Goal: Task Accomplishment & Management: Manage account settings

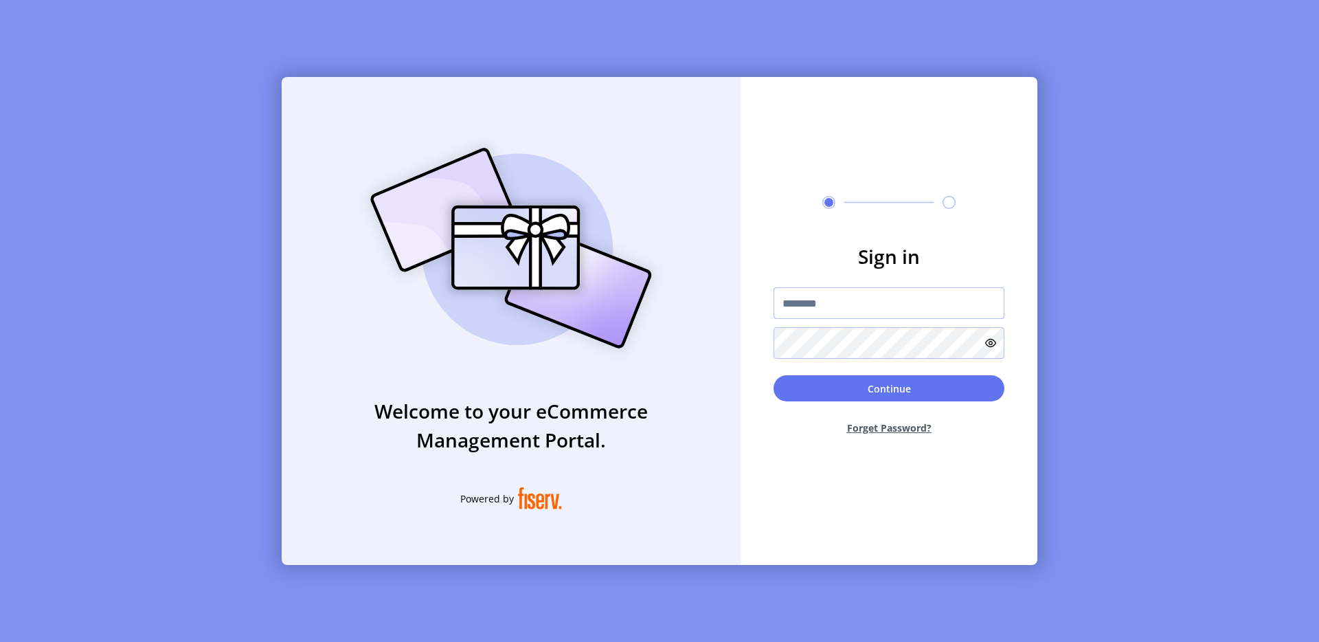
click at [828, 303] on input "text" at bounding box center [889, 303] width 231 height 32
type input "**********"
click at [892, 387] on button "Continue" at bounding box center [889, 388] width 231 height 26
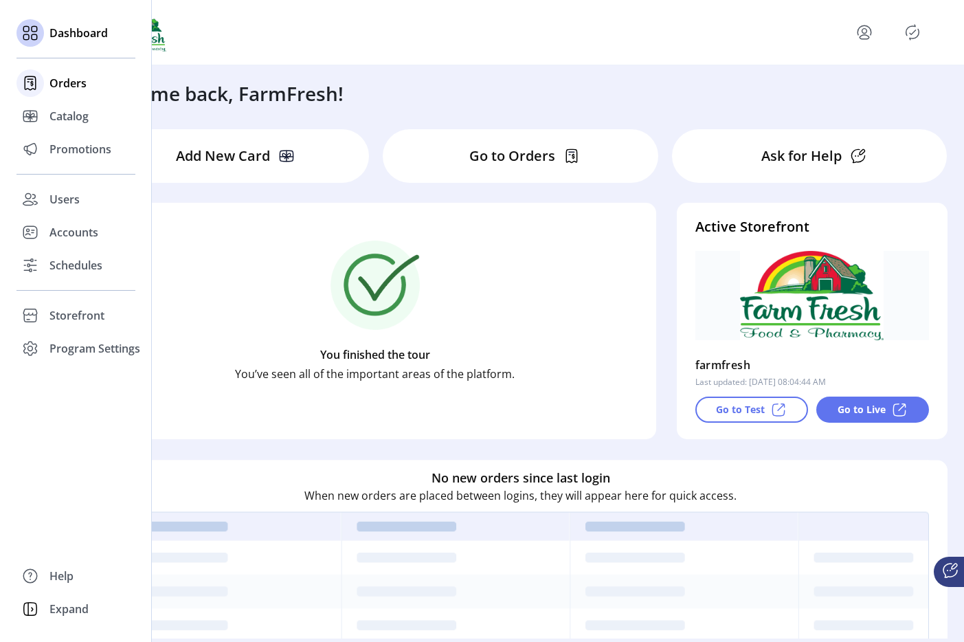
click at [23, 72] on icon at bounding box center [30, 83] width 22 height 22
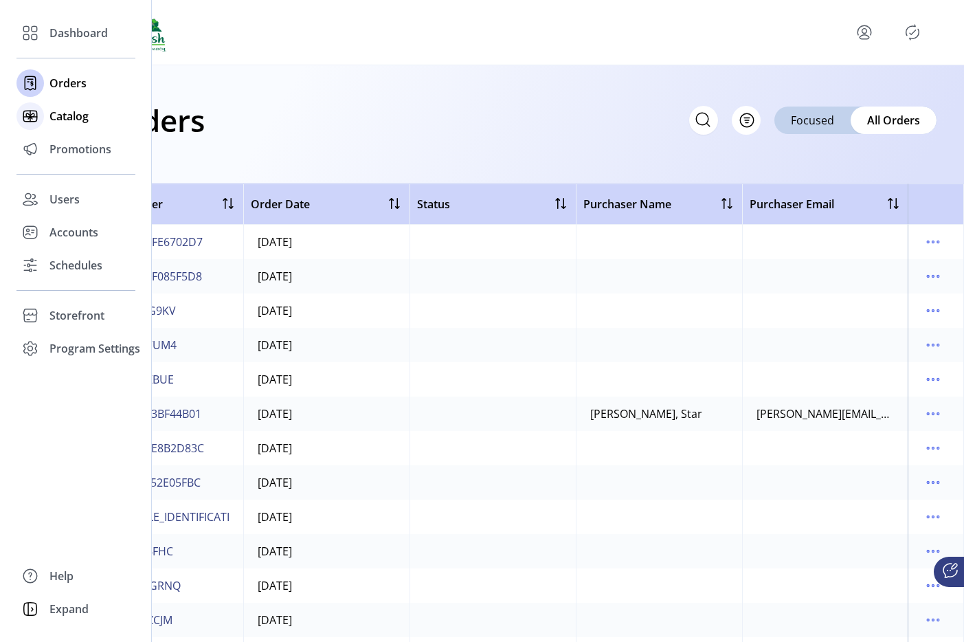
click at [30, 112] on icon at bounding box center [30, 116] width 0 height 11
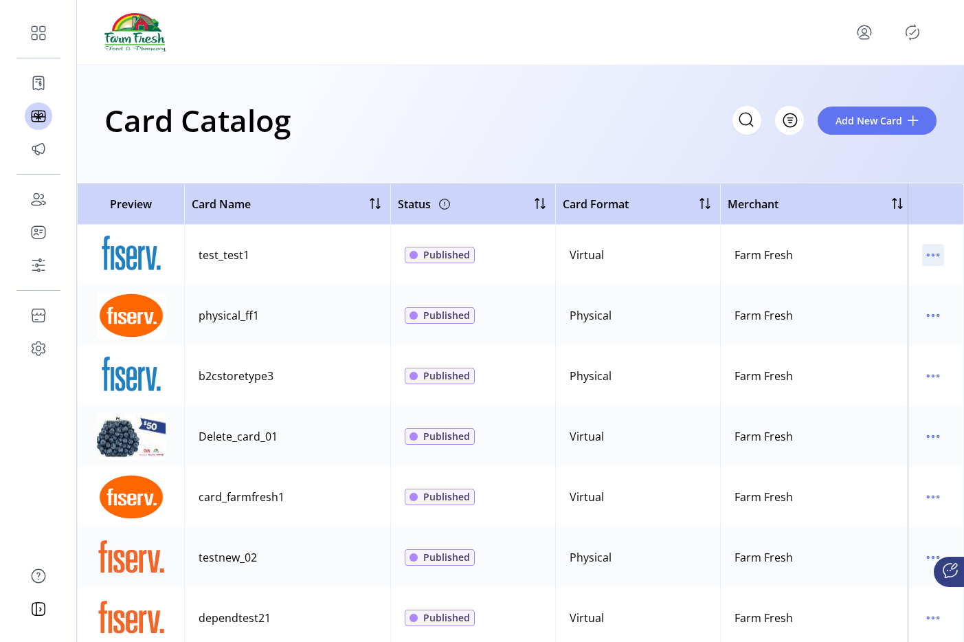
click at [936, 253] on icon "menu" at bounding box center [933, 255] width 22 height 22
click at [872, 290] on link "View Details" at bounding box center [868, 282] width 131 height 22
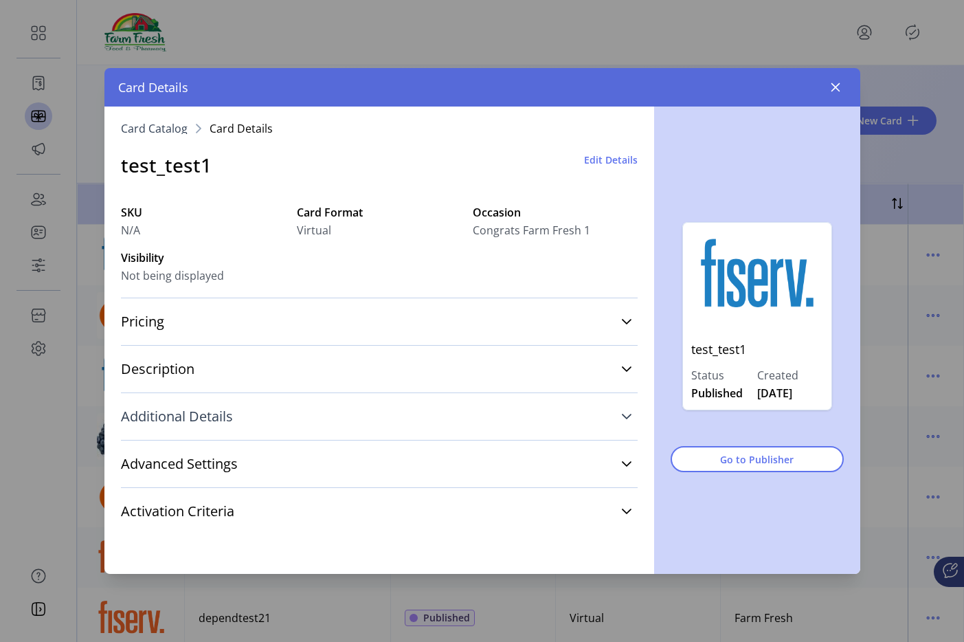
click at [253, 406] on link "Additional Details" at bounding box center [379, 416] width 517 height 30
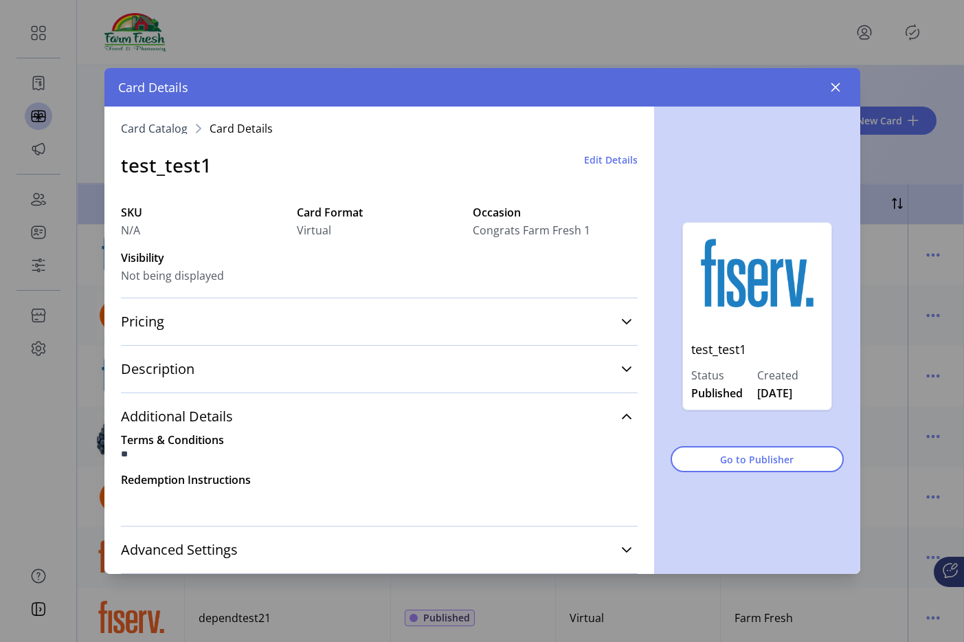
drag, startPoint x: 758, startPoint y: 394, endPoint x: 818, endPoint y: 396, distance: 60.5
click at [818, 396] on div "[DATE]" at bounding box center [790, 393] width 66 height 16
click at [831, 79] on button "button" at bounding box center [835, 87] width 22 height 22
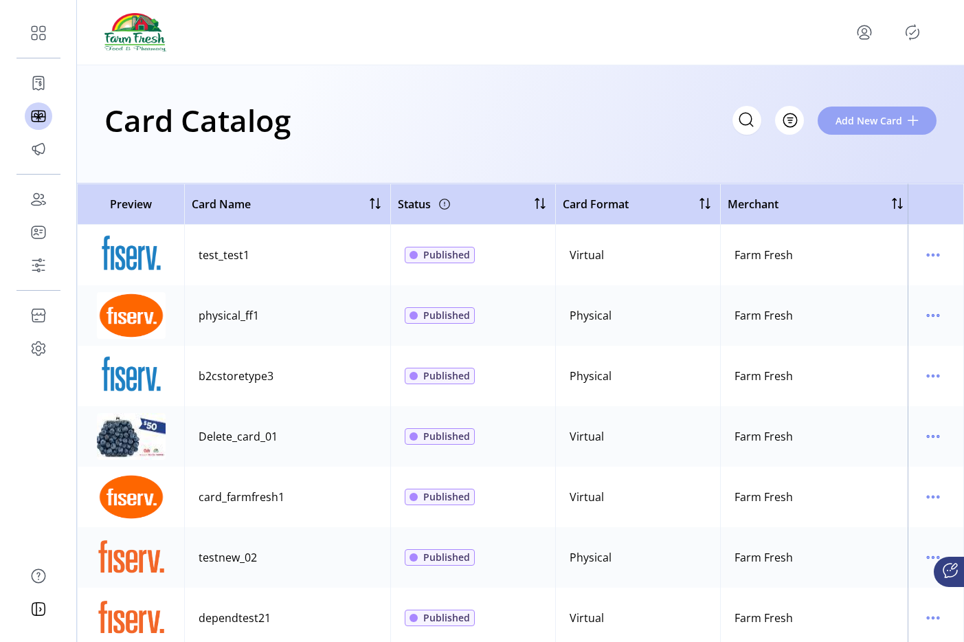
click at [875, 119] on span "Add New Card" at bounding box center [868, 120] width 67 height 14
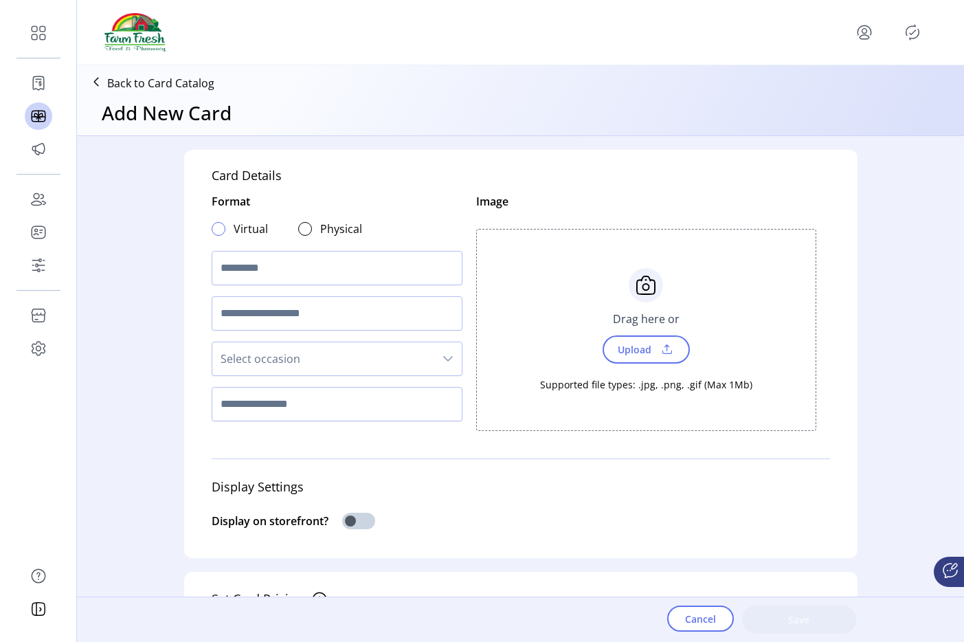
click at [221, 225] on div at bounding box center [219, 229] width 14 height 14
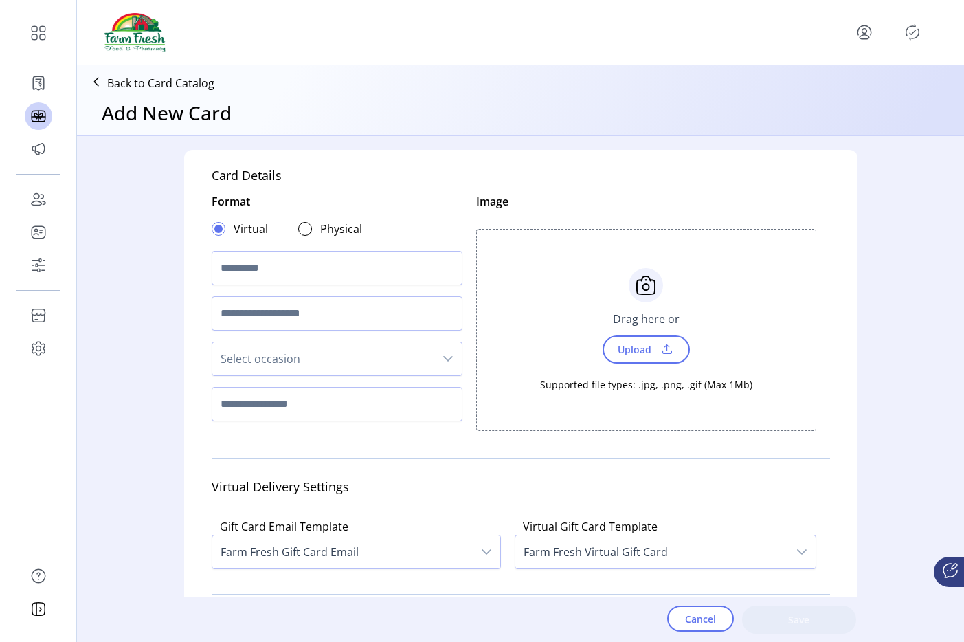
click at [219, 225] on div at bounding box center [219, 229] width 14 height 14
click at [226, 267] on input "text" at bounding box center [337, 268] width 251 height 34
type input "**********"
click at [633, 365] on div "Supported file types: .jpg, .png, .gif (Max 1Mb)" at bounding box center [646, 377] width 212 height 28
click at [634, 361] on span "Upload" at bounding box center [645, 349] width 87 height 28
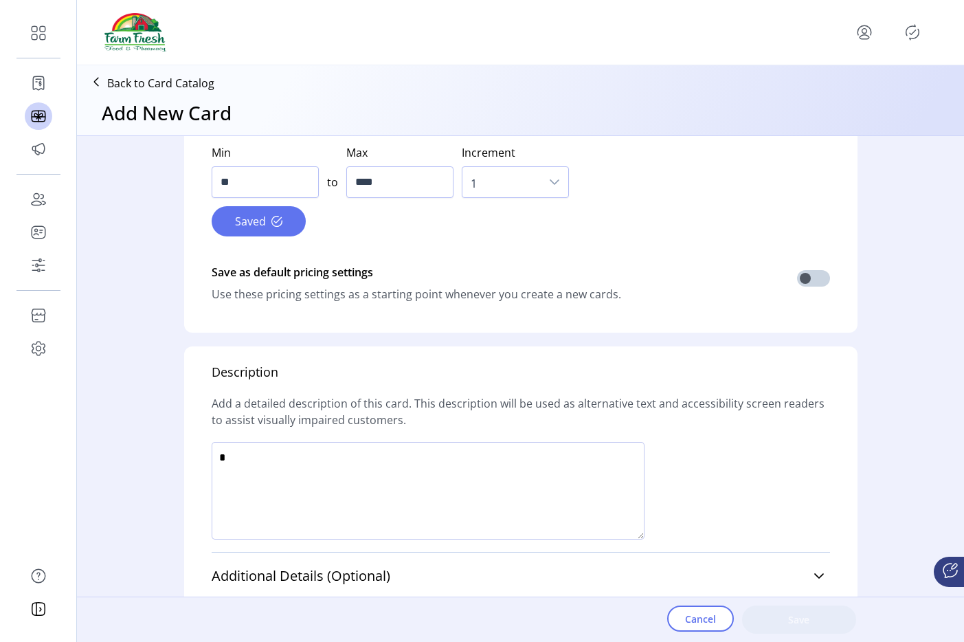
scroll to position [857, 0]
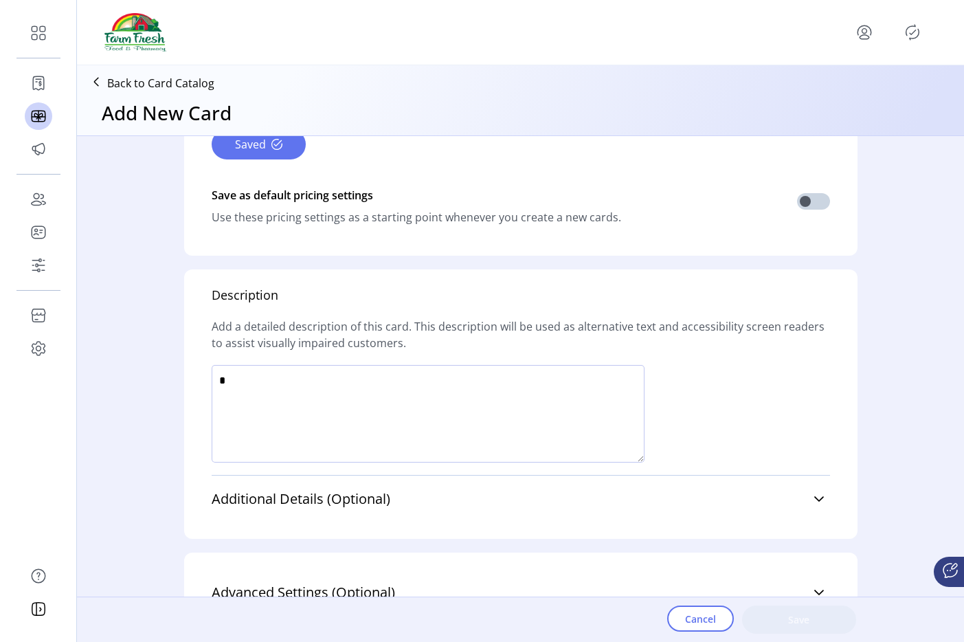
click at [324, 407] on textarea at bounding box center [428, 414] width 433 height 98
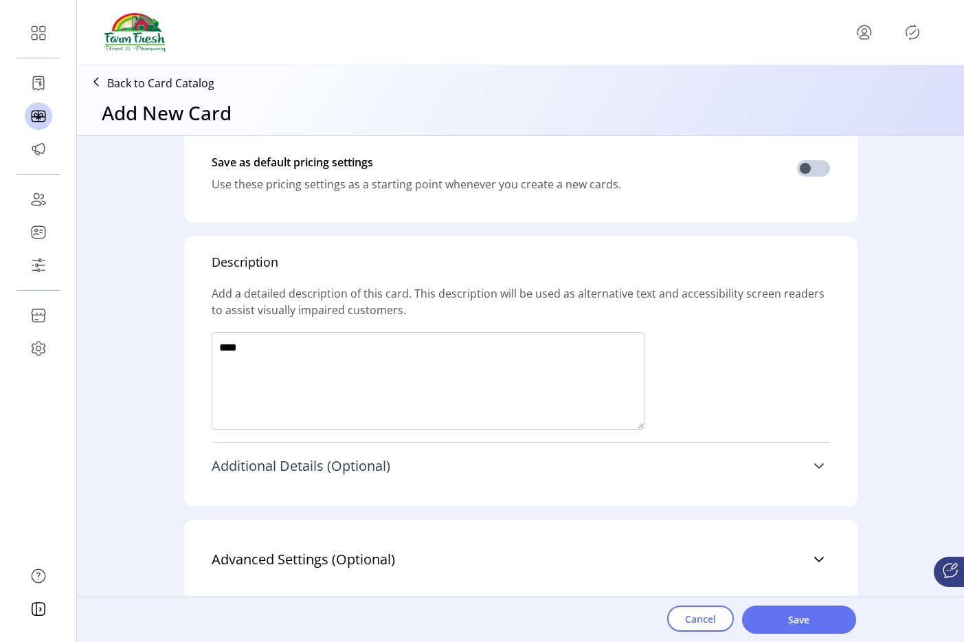
type textarea "****"
click at [317, 459] on span "Additional Details (Optional)" at bounding box center [301, 466] width 179 height 14
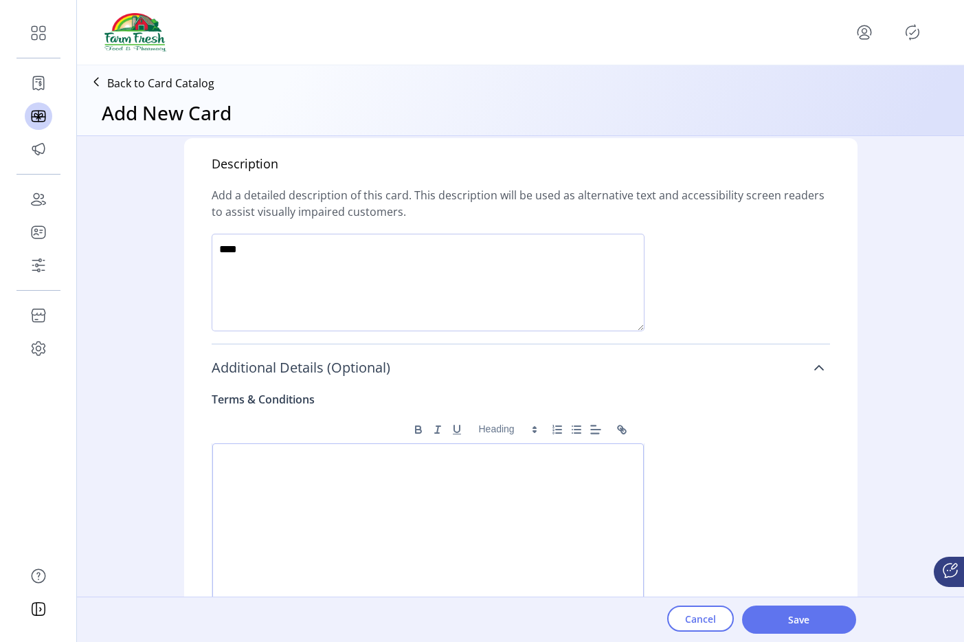
scroll to position [1049, 0]
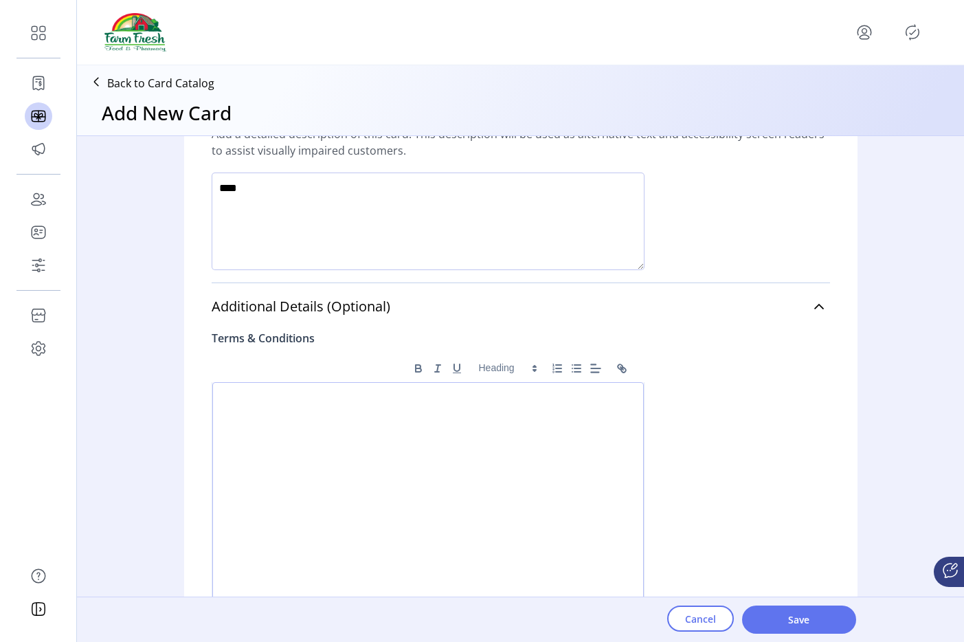
click at [317, 456] on div at bounding box center [427, 491] width 431 height 219
click at [416, 369] on icon "Bold" at bounding box center [418, 369] width 5 height 3
click at [410, 414] on div "**********" at bounding box center [427, 491] width 431 height 219
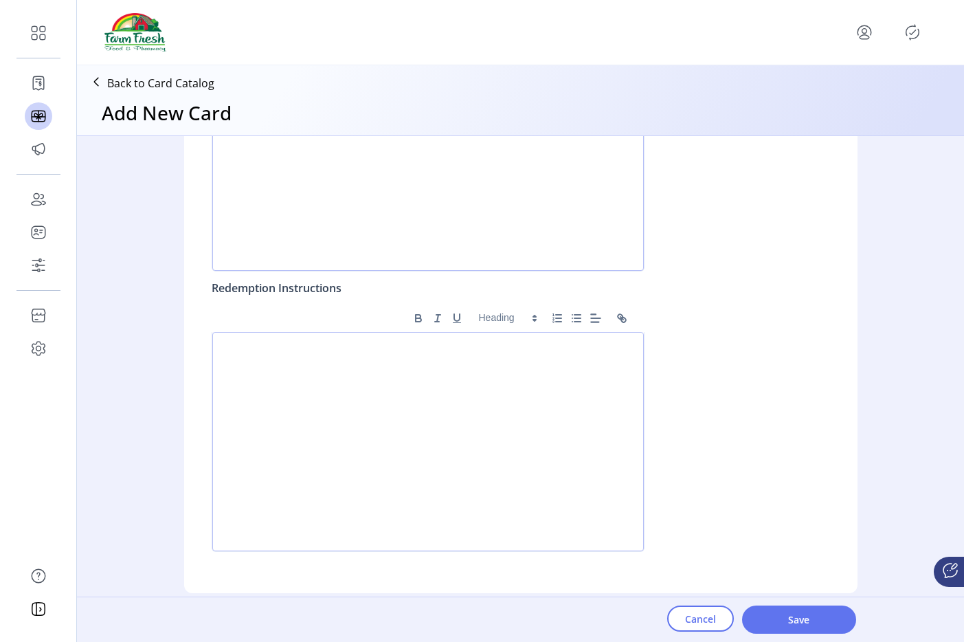
scroll to position [1467, 0]
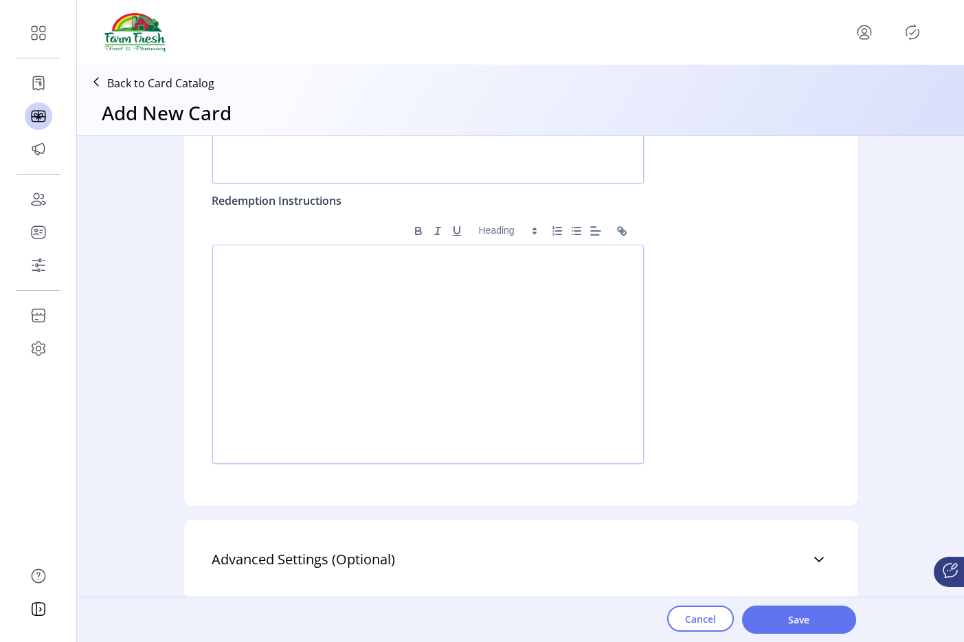
click at [421, 260] on p at bounding box center [427, 259] width 409 height 12
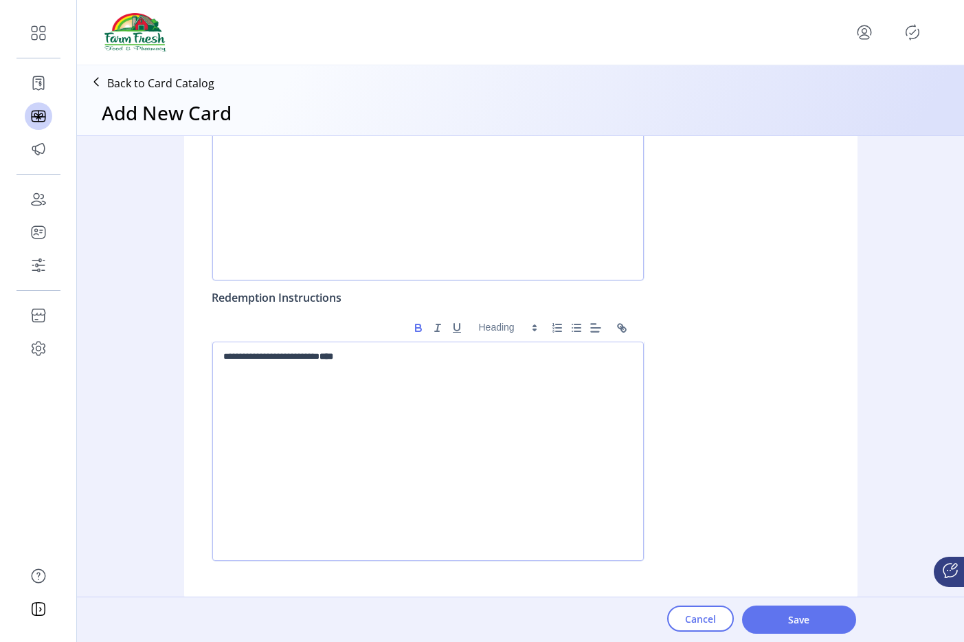
scroll to position [1299, 0]
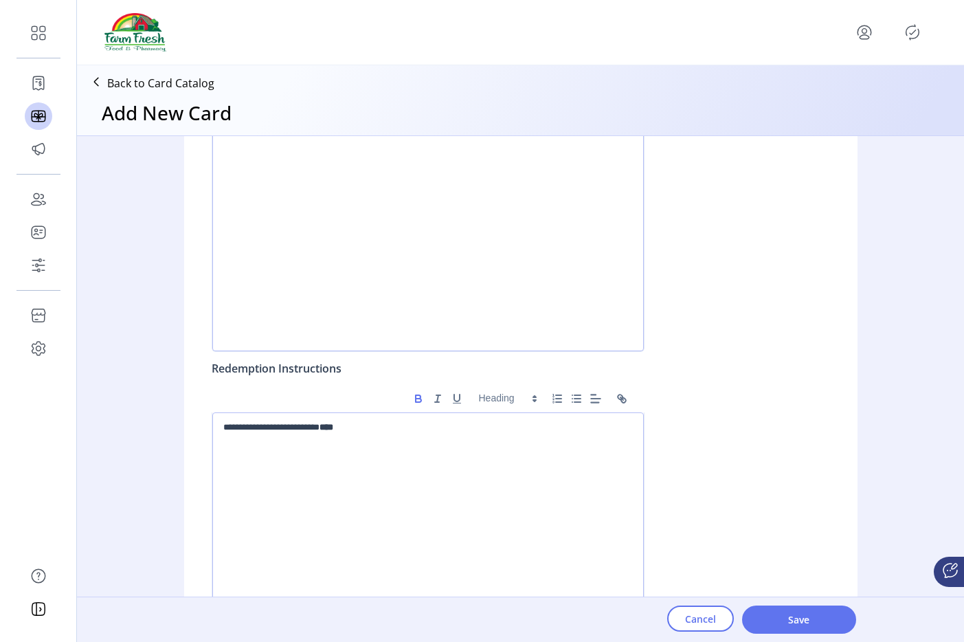
click at [398, 242] on div at bounding box center [427, 241] width 431 height 219
drag, startPoint x: 275, startPoint y: 427, endPoint x: 249, endPoint y: 425, distance: 26.9
click at [249, 425] on p "**********" at bounding box center [427, 427] width 409 height 12
click at [826, 615] on span "Save" at bounding box center [799, 619] width 78 height 14
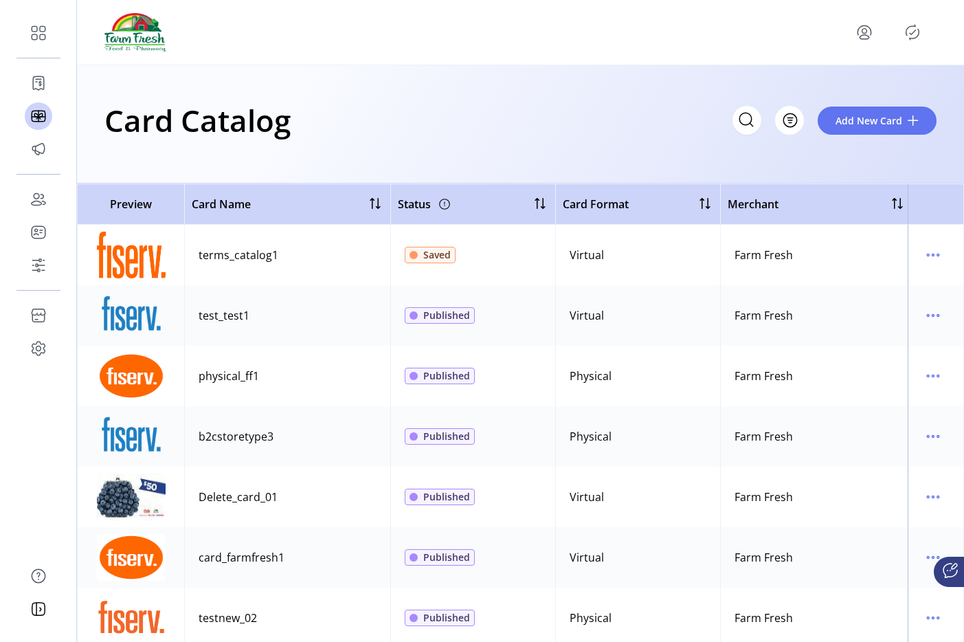
click at [912, 245] on td at bounding box center [935, 255] width 56 height 60
click at [912, 26] on icon "Publisher Panel" at bounding box center [912, 32] width 13 height 15
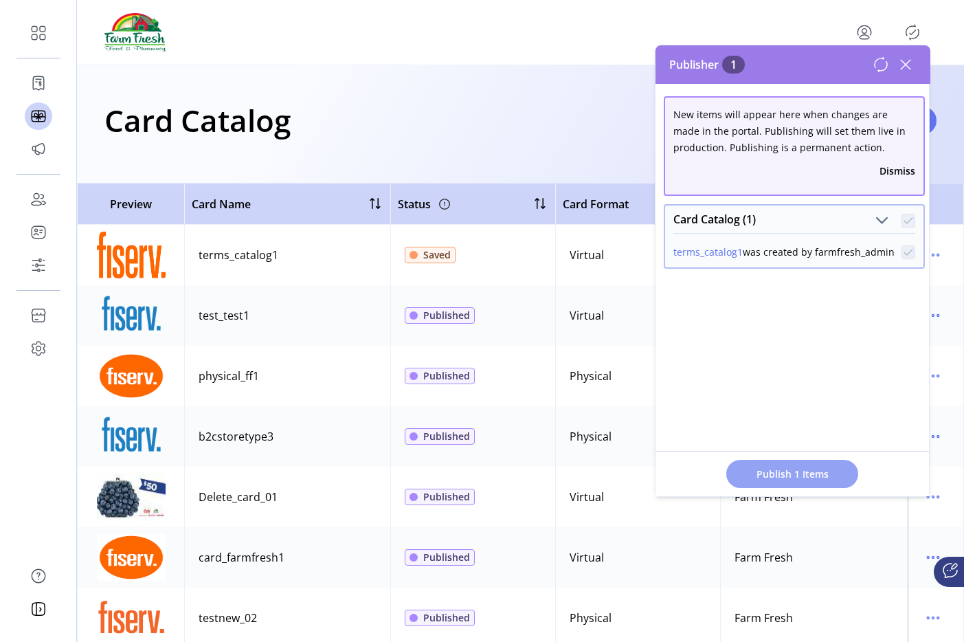
click at [806, 472] on span "Publish 1 Items" at bounding box center [792, 473] width 96 height 14
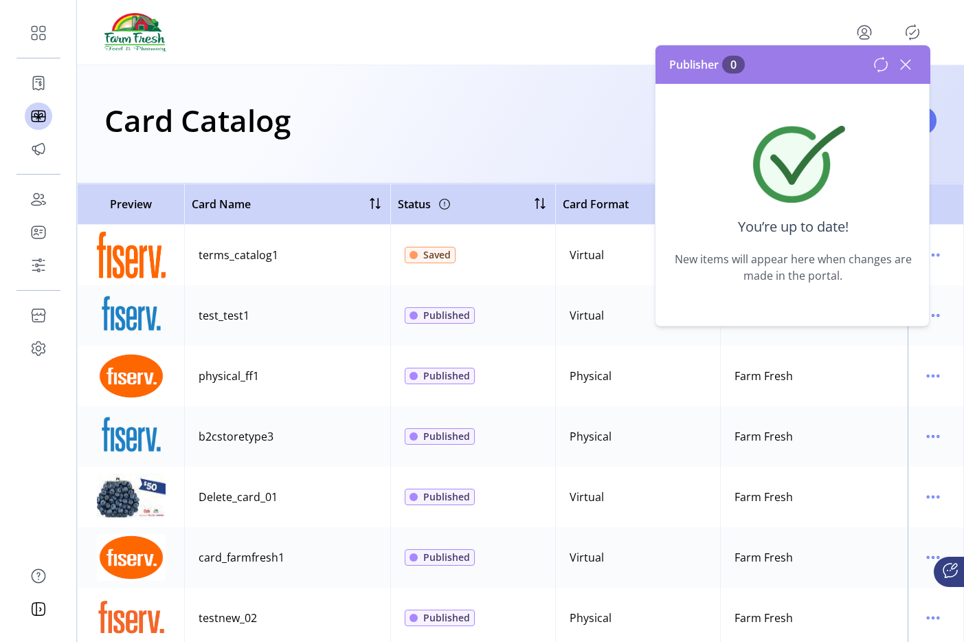
click at [901, 66] on icon at bounding box center [905, 65] width 22 height 22
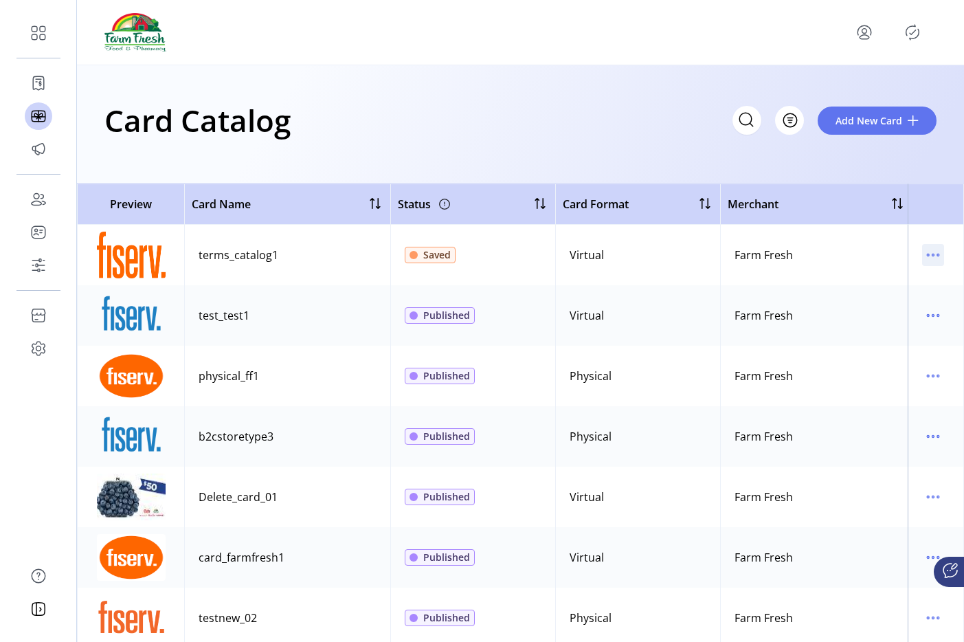
click at [922, 258] on icon "menu" at bounding box center [933, 255] width 22 height 22
click at [868, 305] on span "Edit Details" at bounding box center [868, 303] width 114 height 11
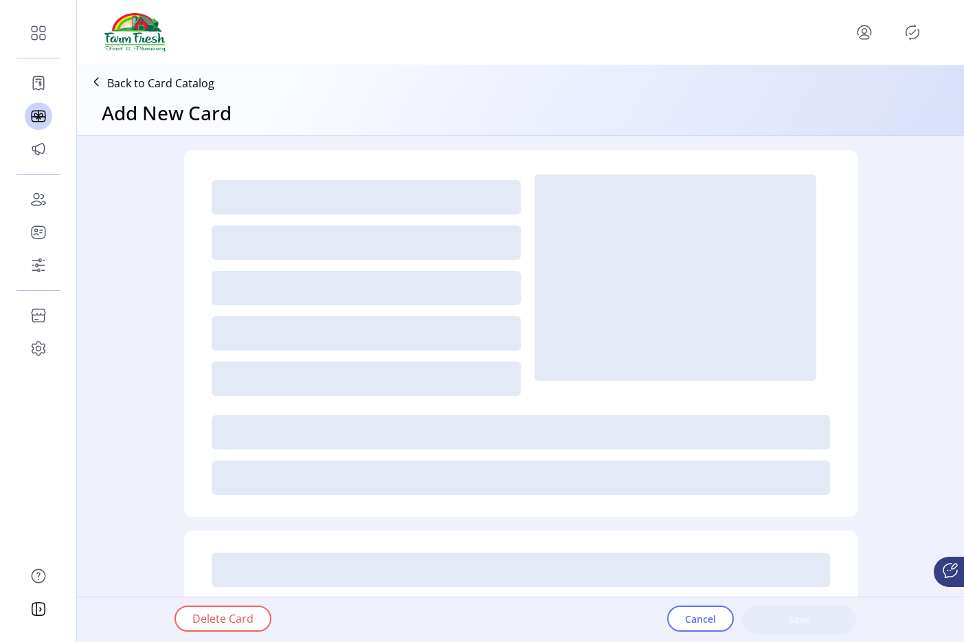
type textarea "****"
type input "*"
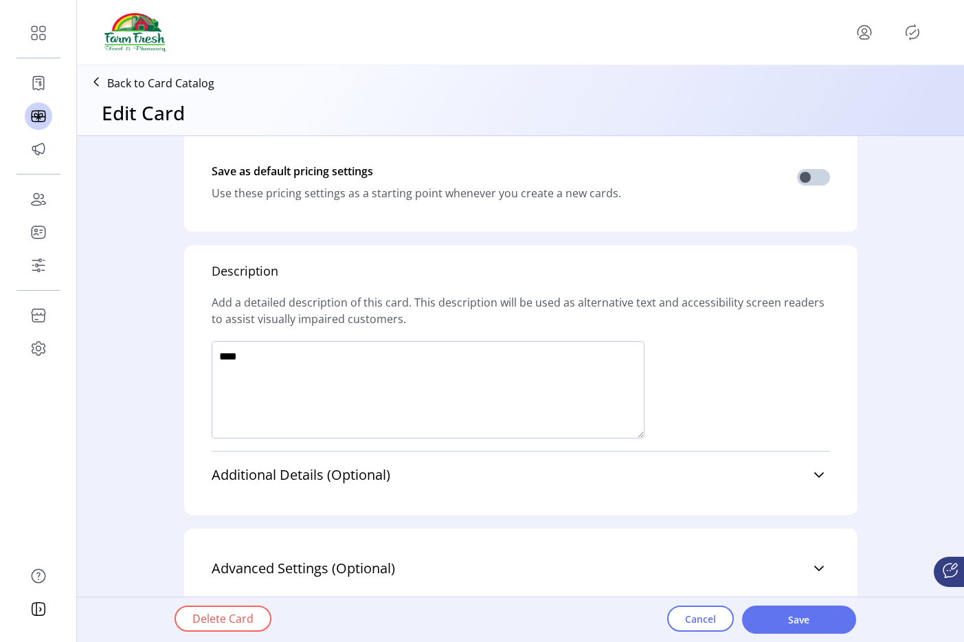
scroll to position [890, 0]
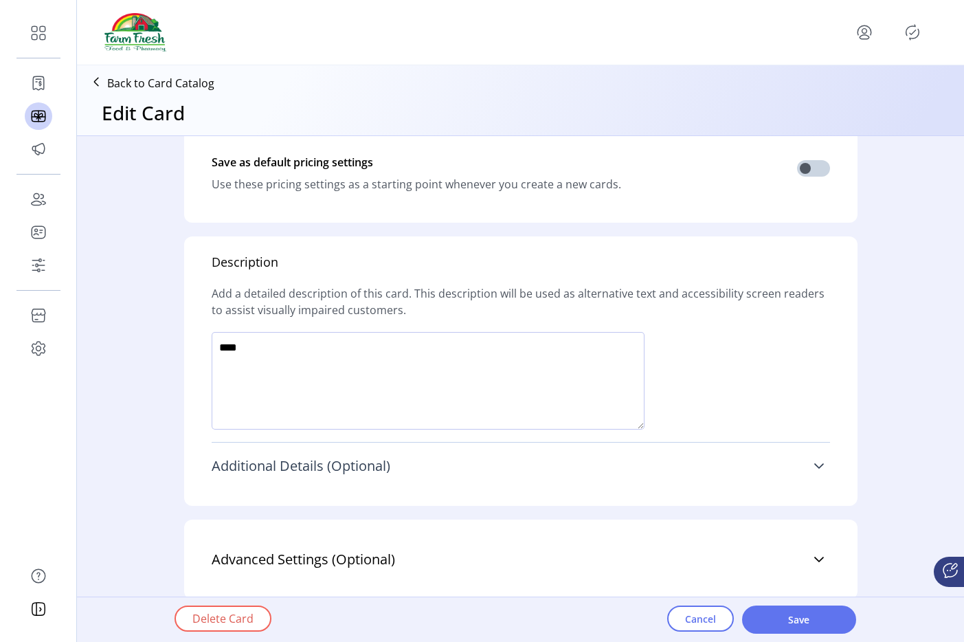
click at [376, 459] on span "Additional Details (Optional)" at bounding box center [301, 466] width 179 height 14
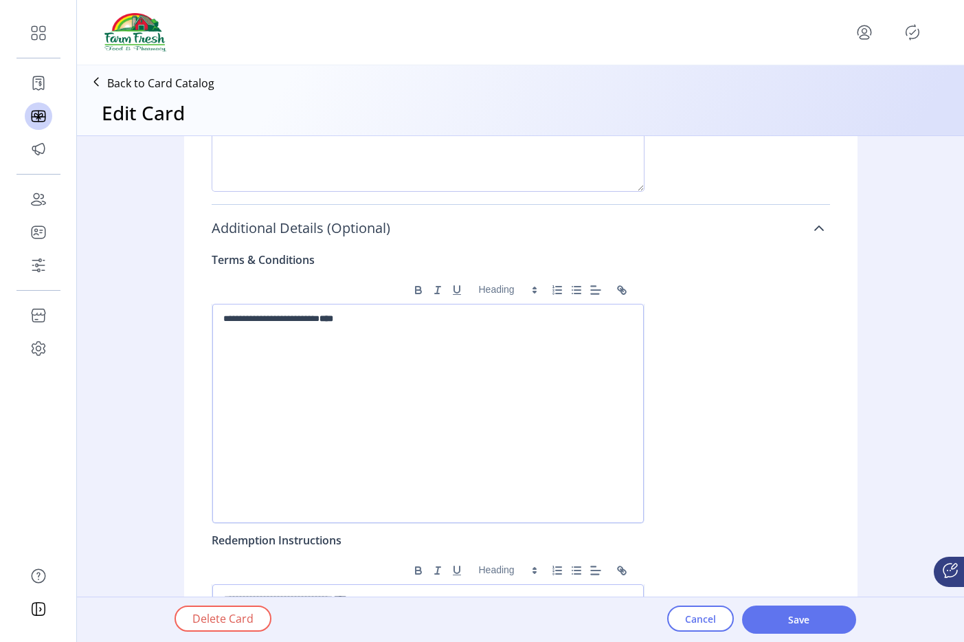
scroll to position [1152, 0]
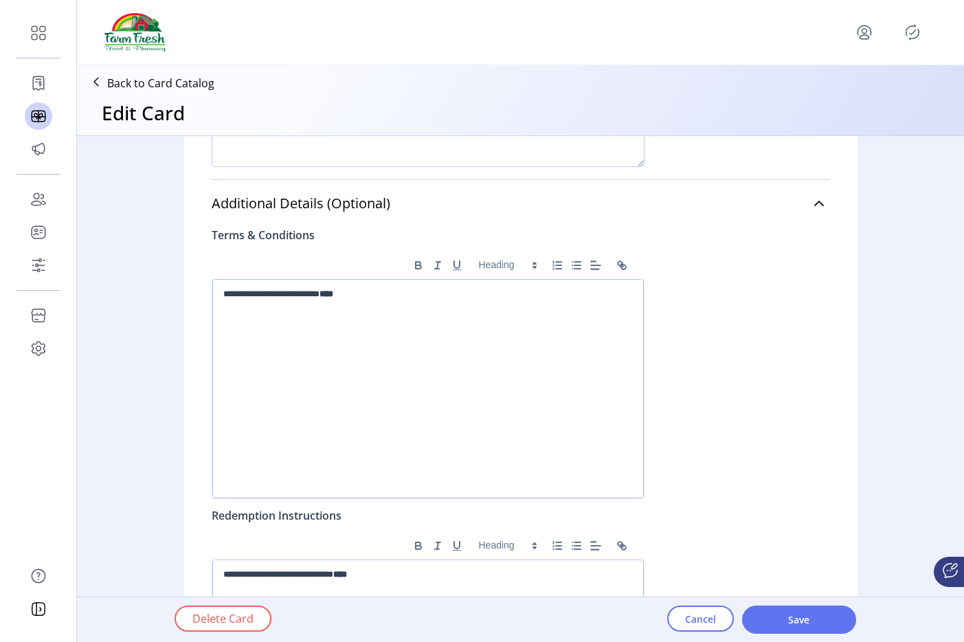
click at [396, 315] on div "**********" at bounding box center [427, 388] width 431 height 219
click at [433, 313] on div "**********" at bounding box center [427, 388] width 431 height 219
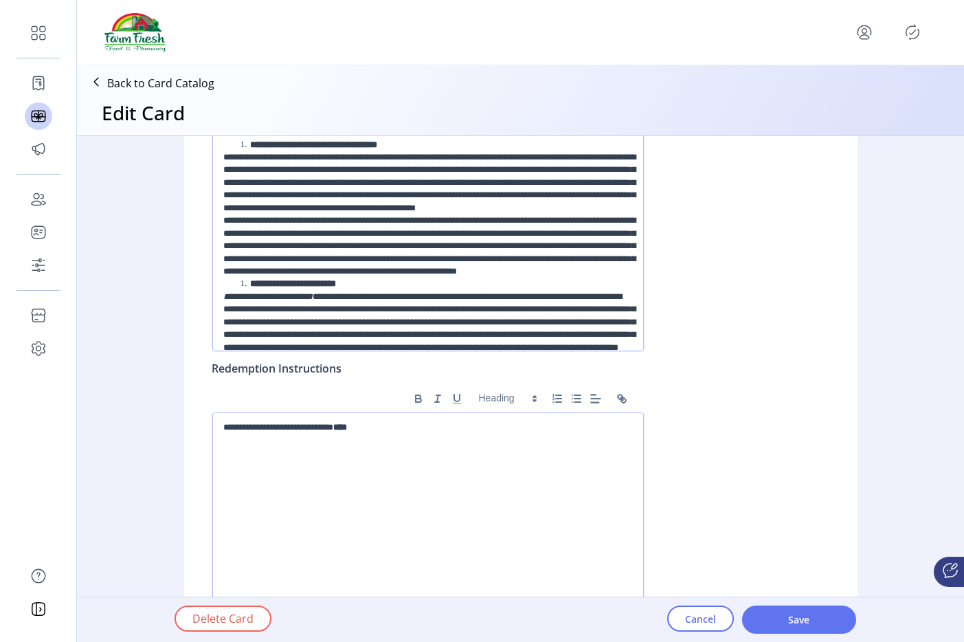
scroll to position [1383, 0]
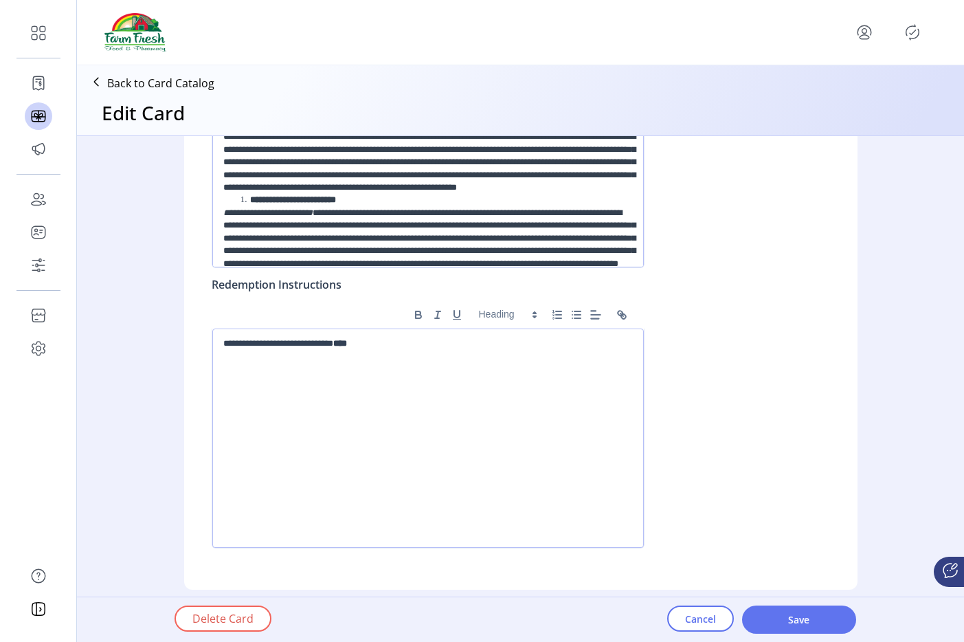
drag, startPoint x: 405, startPoint y: 403, endPoint x: 374, endPoint y: 387, distance: 35.0
click at [405, 403] on div "**********" at bounding box center [427, 437] width 431 height 219
click at [362, 383] on div "**********" at bounding box center [427, 437] width 431 height 219
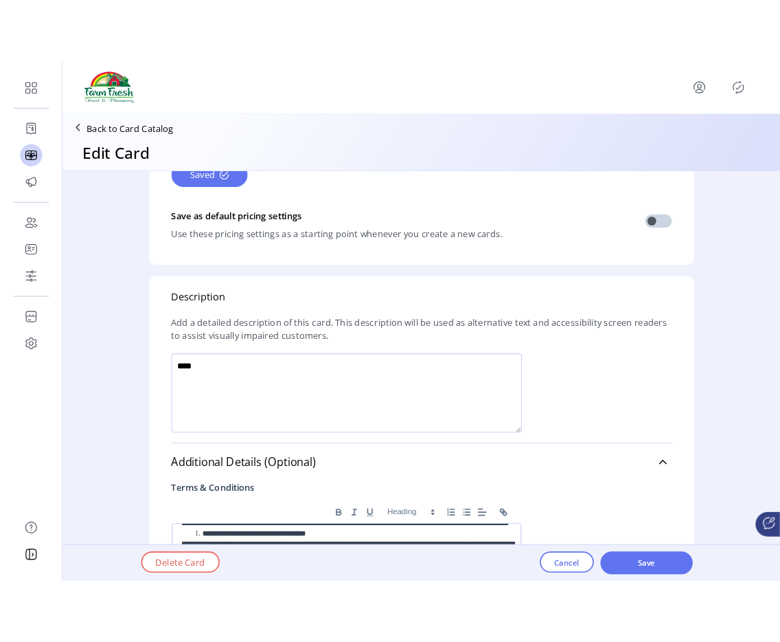
scroll to position [1460, 0]
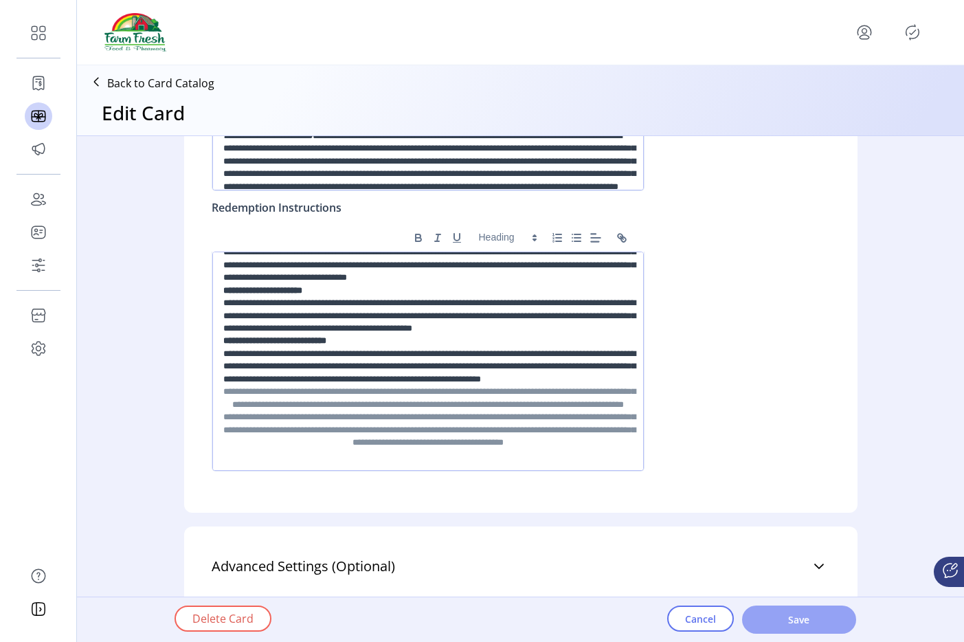
click at [791, 620] on span "Save" at bounding box center [799, 619] width 78 height 14
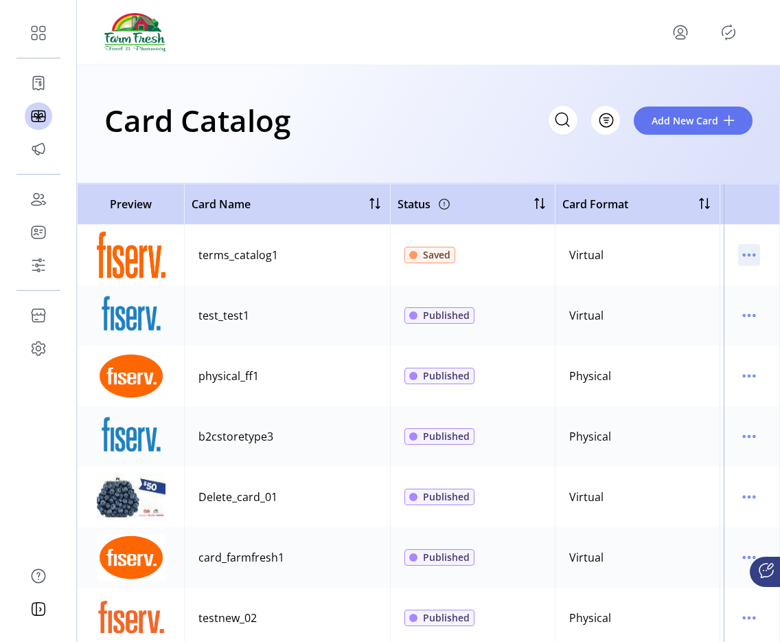
click at [745, 258] on icon "menu" at bounding box center [749, 255] width 22 height 22
click at [690, 285] on span "View Details" at bounding box center [685, 281] width 114 height 11
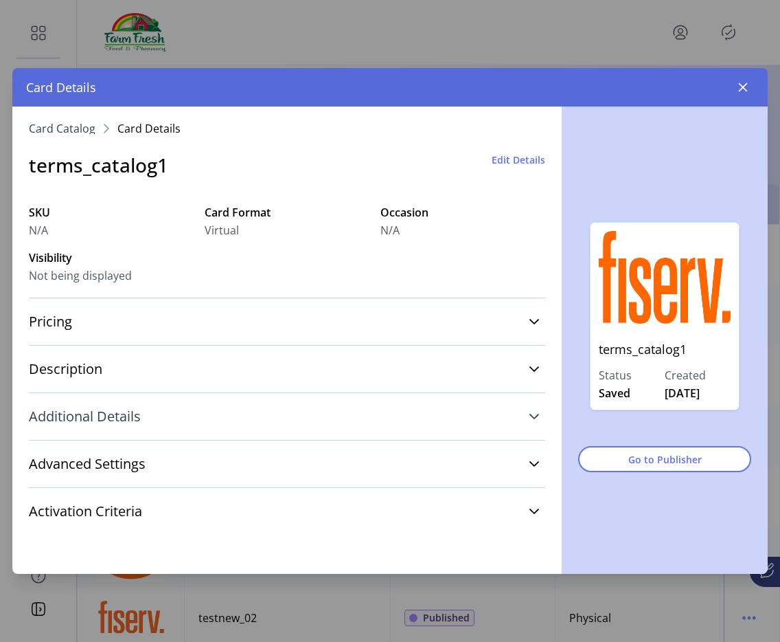
click at [304, 423] on link "Additional Details" at bounding box center [287, 416] width 517 height 30
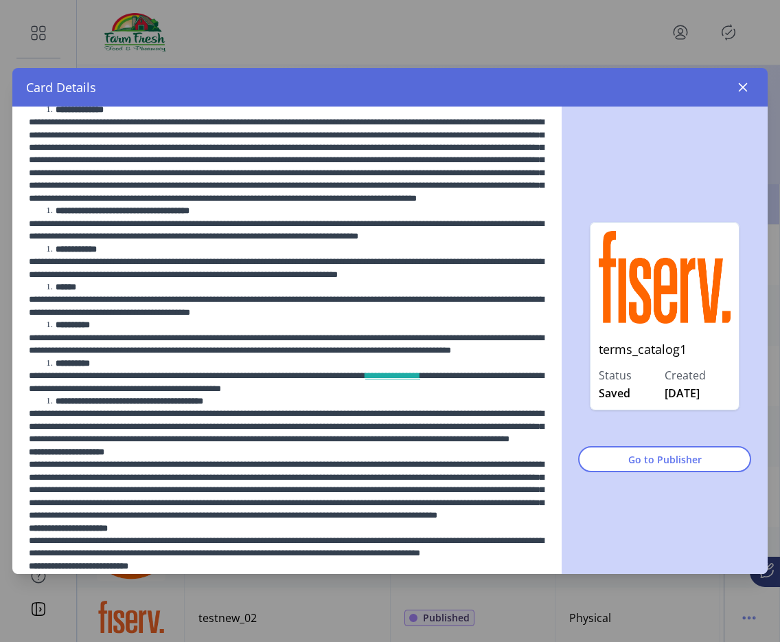
scroll to position [5609, 0]
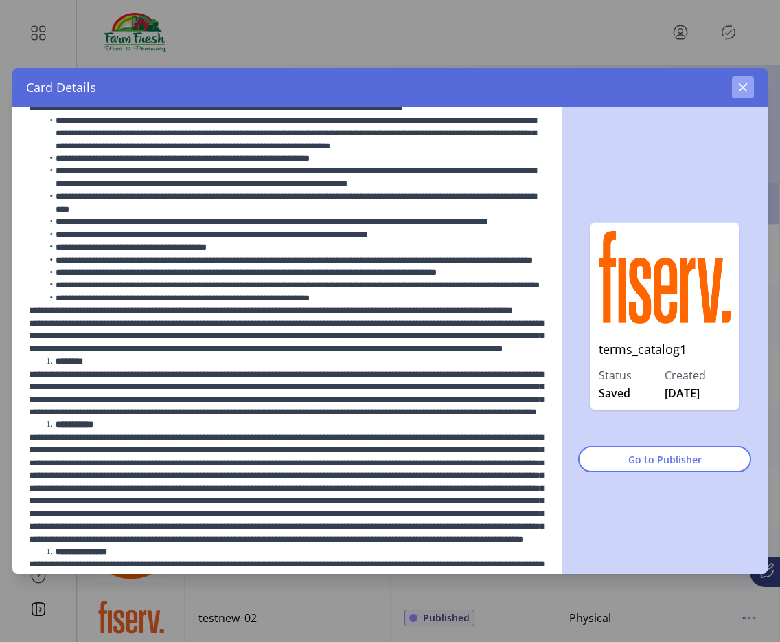
click at [744, 86] on icon "button" at bounding box center [743, 87] width 9 height 9
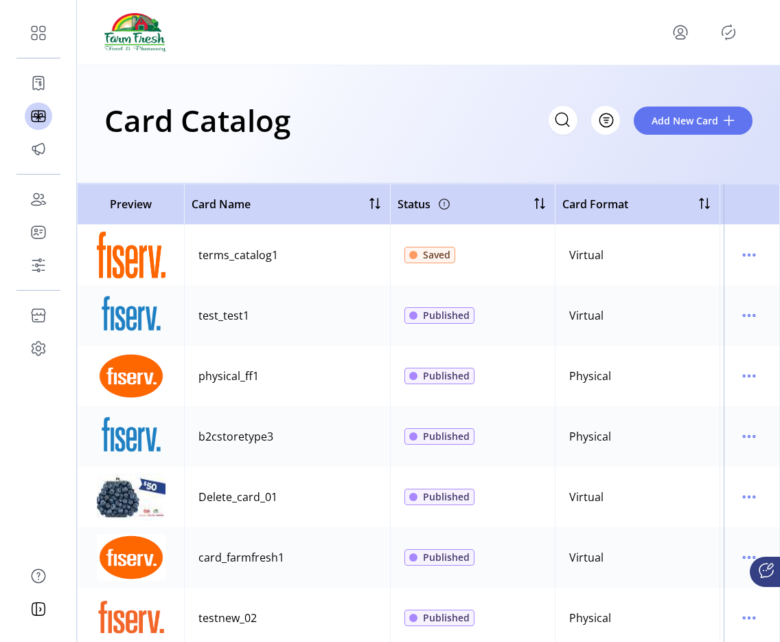
click at [735, 25] on icon "Publisher Panel" at bounding box center [729, 32] width 22 height 22
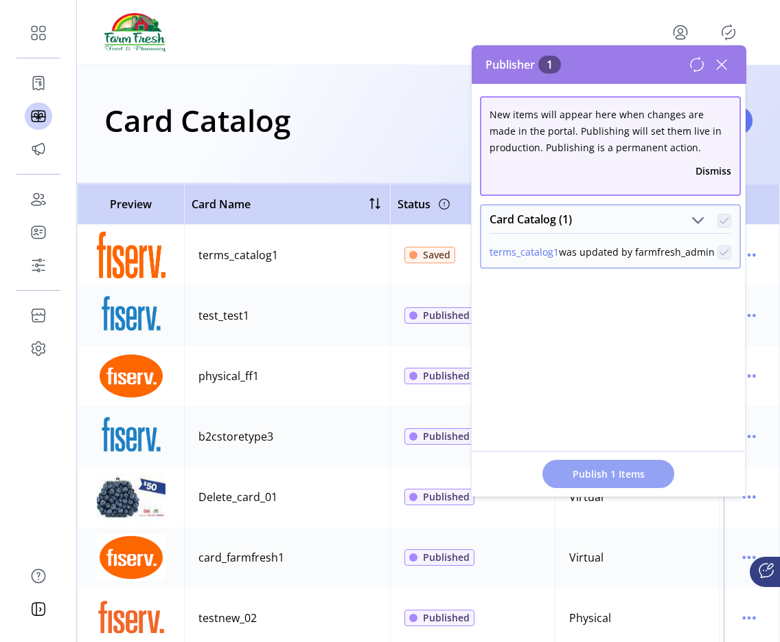
click at [647, 470] on span "Publish 1 Items" at bounding box center [609, 473] width 96 height 14
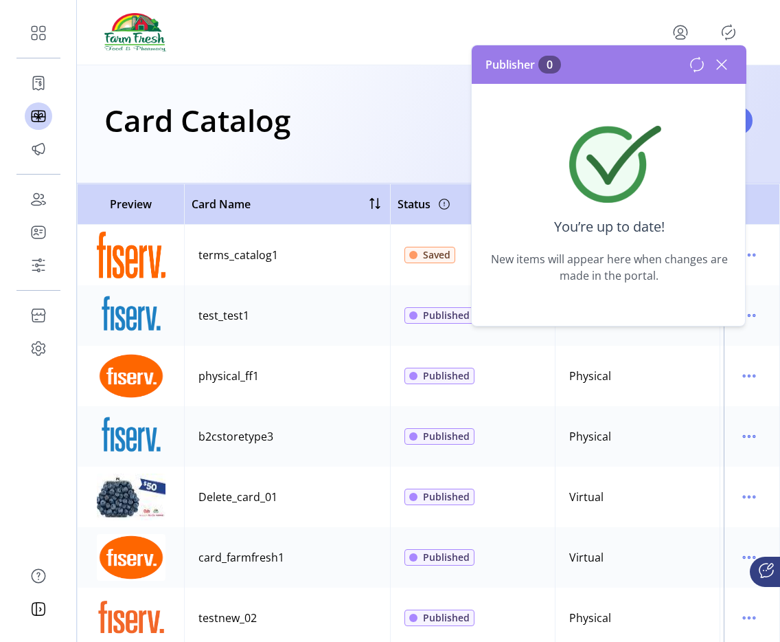
click at [721, 70] on icon at bounding box center [722, 65] width 22 height 22
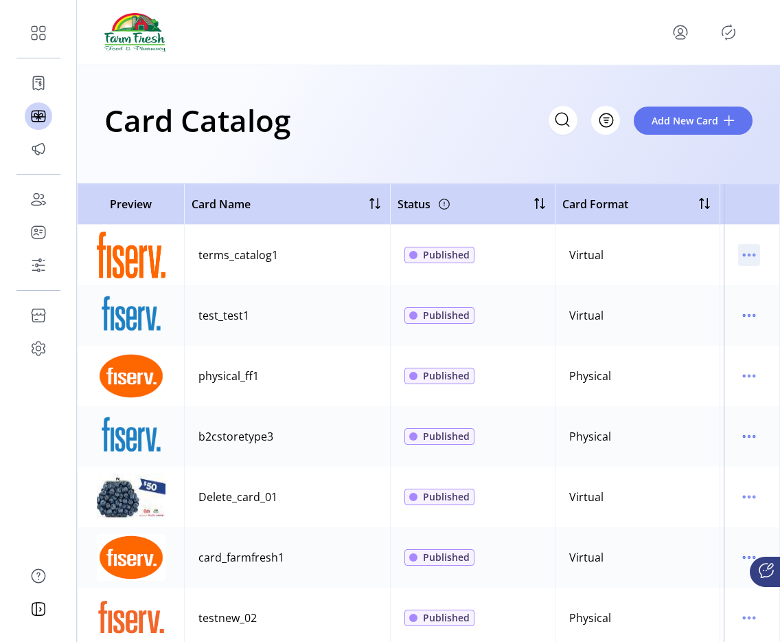
click at [738, 251] on icon "menu" at bounding box center [749, 255] width 22 height 22
click at [705, 285] on span "View Details" at bounding box center [685, 281] width 114 height 11
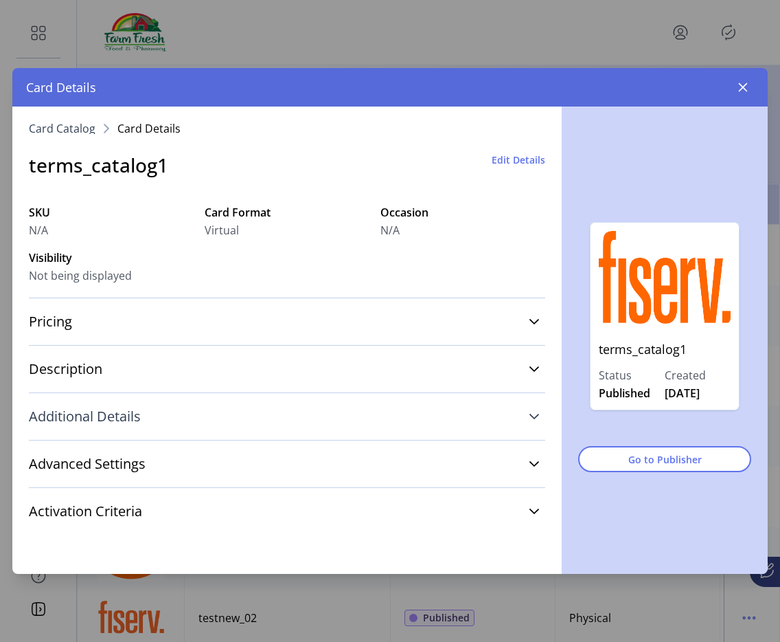
click at [163, 419] on link "Additional Details" at bounding box center [287, 416] width 517 height 30
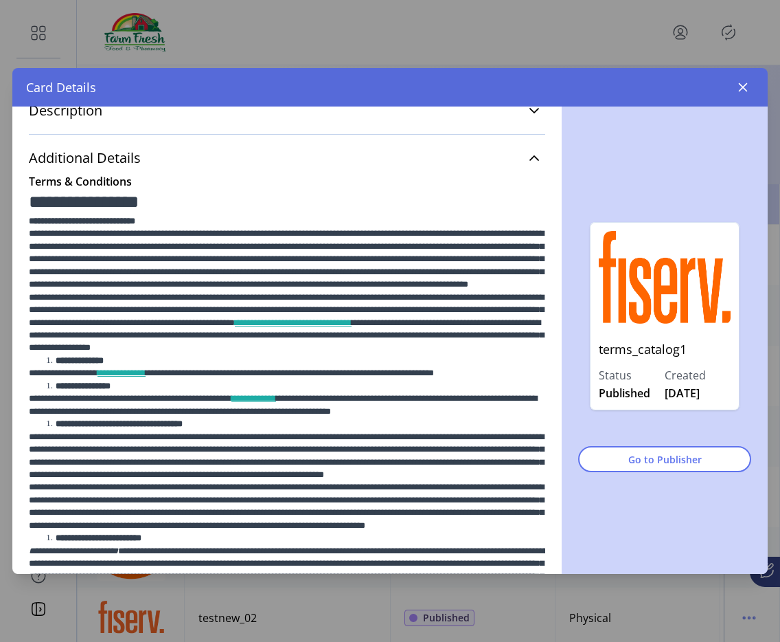
scroll to position [251, 0]
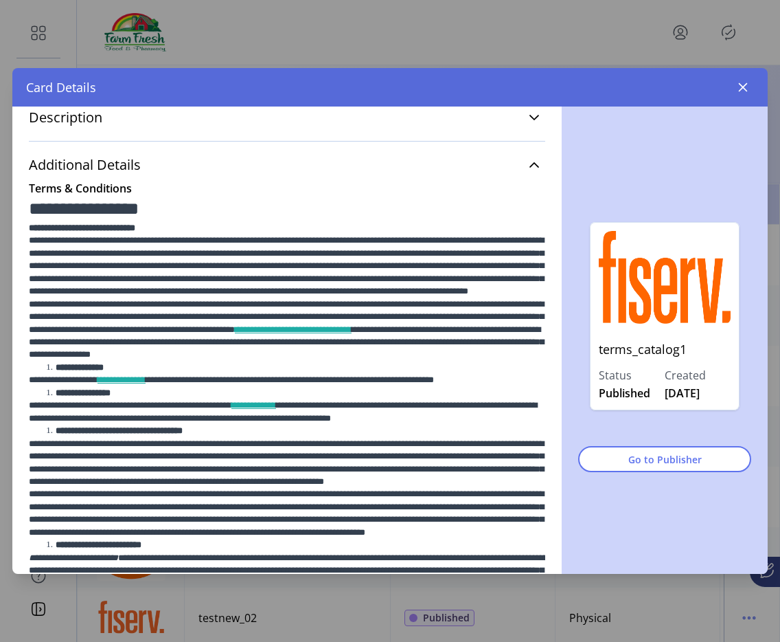
click at [740, 102] on div "Card Details" at bounding box center [390, 87] width 756 height 38
click at [738, 84] on icon "button" at bounding box center [743, 87] width 11 height 11
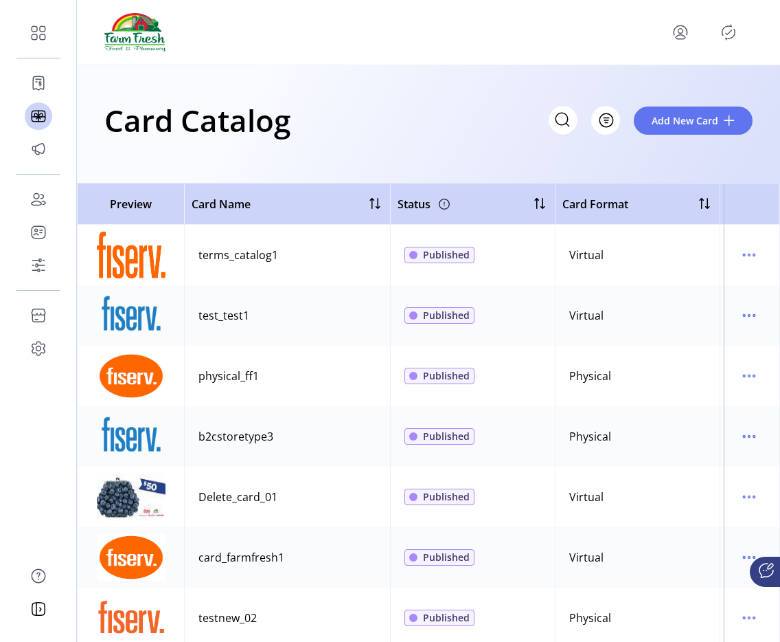
click at [688, 36] on icon "menu" at bounding box center [681, 32] width 22 height 22
click at [640, 87] on span "Sign Out" at bounding box center [631, 86] width 103 height 11
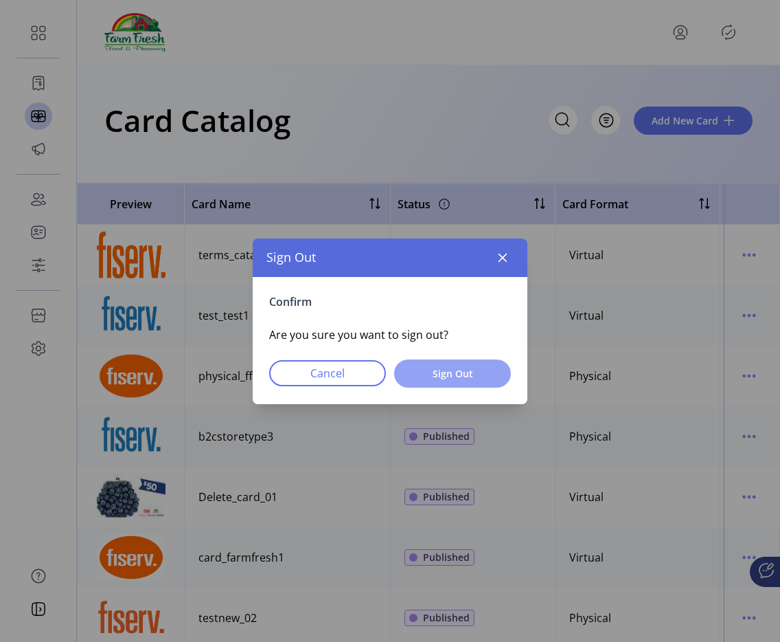
click at [460, 381] on button "Sign Out" at bounding box center [452, 373] width 117 height 28
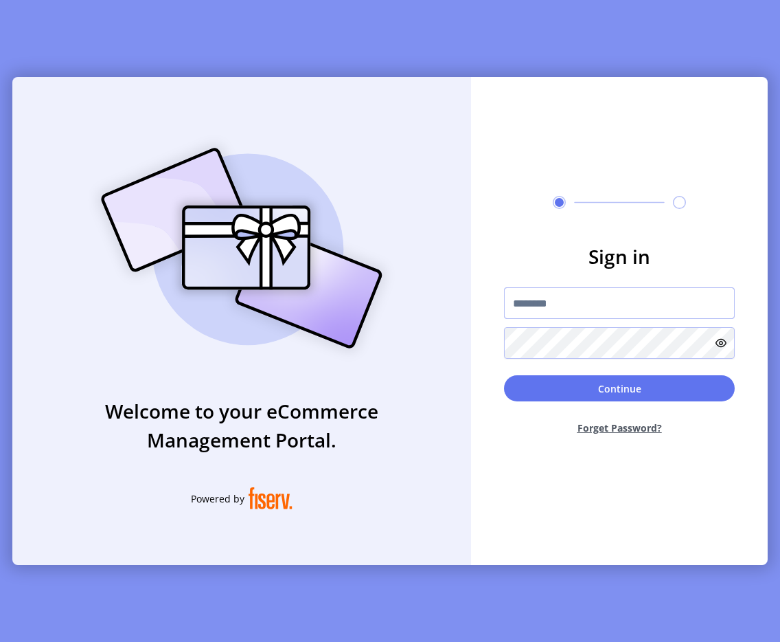
click at [542, 318] on input "text" at bounding box center [619, 303] width 231 height 32
type input "**********"
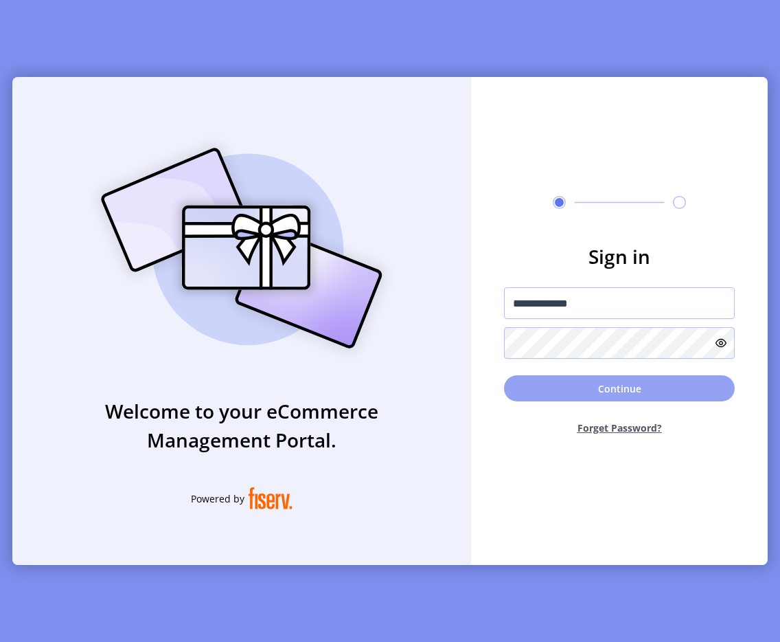
click at [609, 391] on button "Continue" at bounding box center [619, 388] width 231 height 26
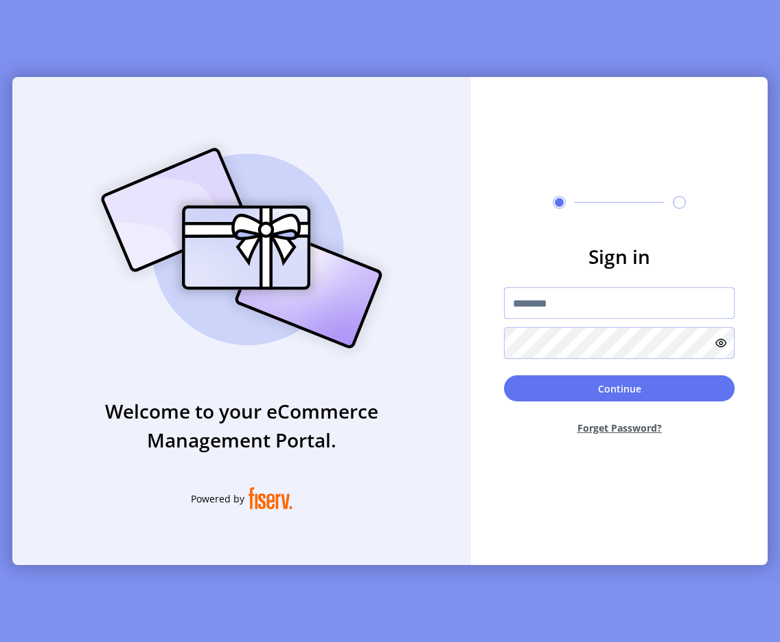
click at [516, 305] on input "text" at bounding box center [619, 303] width 231 height 32
type input "**********"
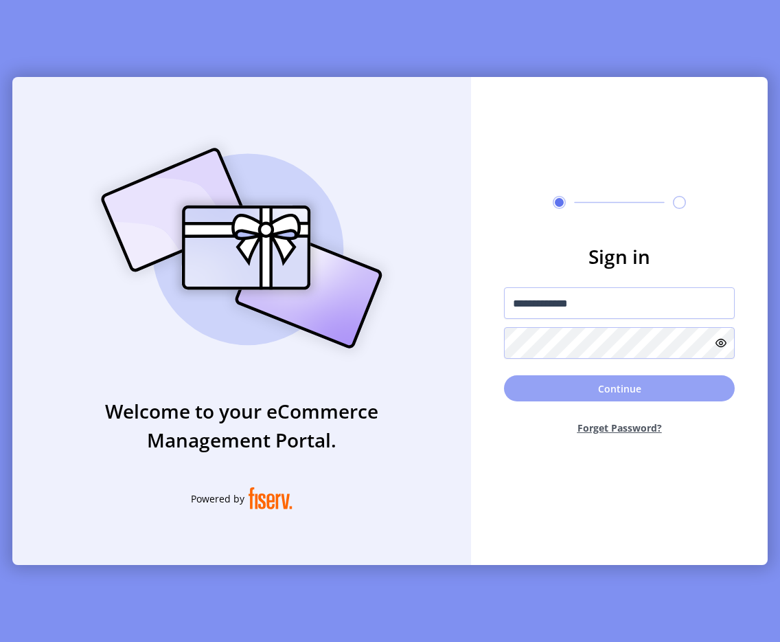
click at [542, 398] on button "Continue" at bounding box center [619, 388] width 231 height 26
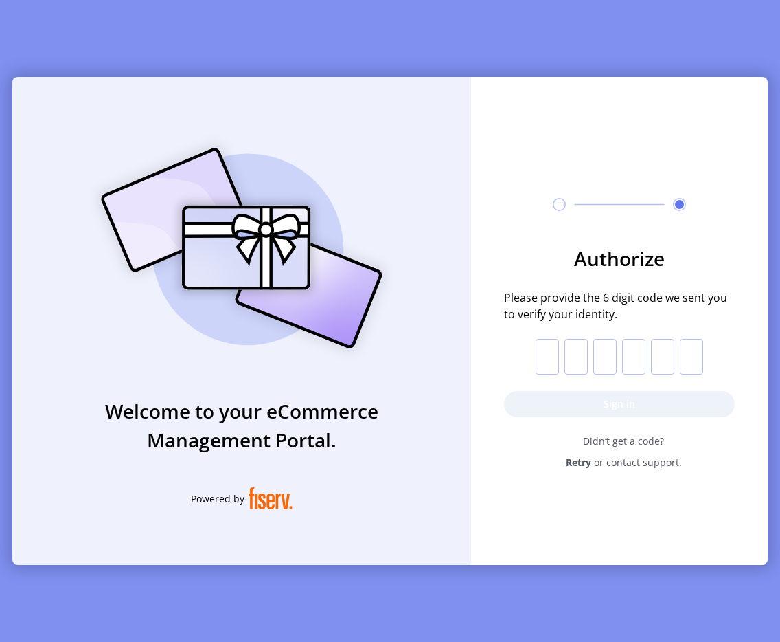
click at [545, 362] on input "text" at bounding box center [547, 357] width 23 height 36
paste input "*"
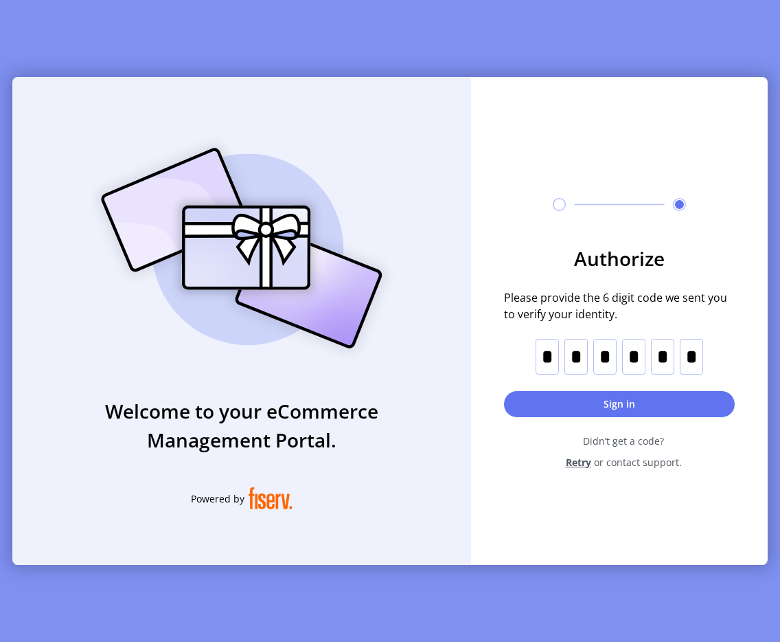
type input "*"
click at [644, 407] on button "Sign in" at bounding box center [619, 404] width 231 height 26
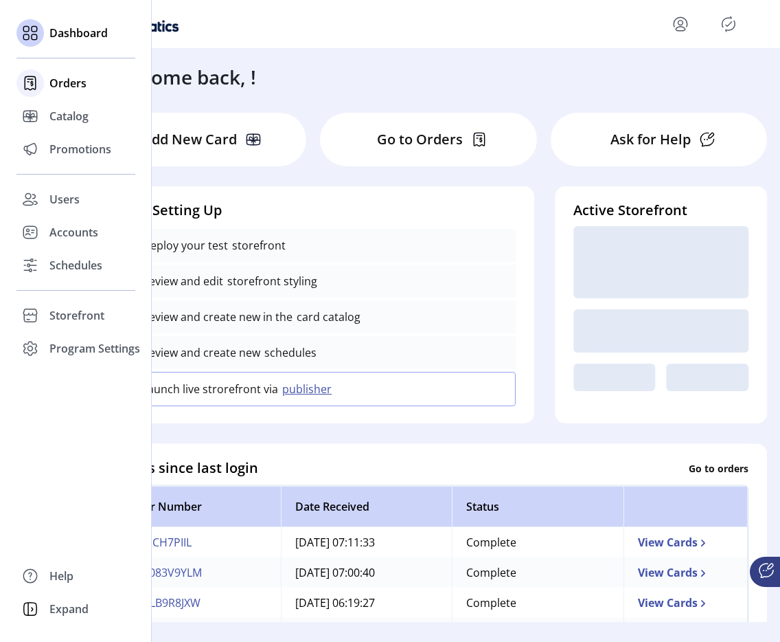
click at [53, 93] on div "Orders" at bounding box center [75, 83] width 119 height 33
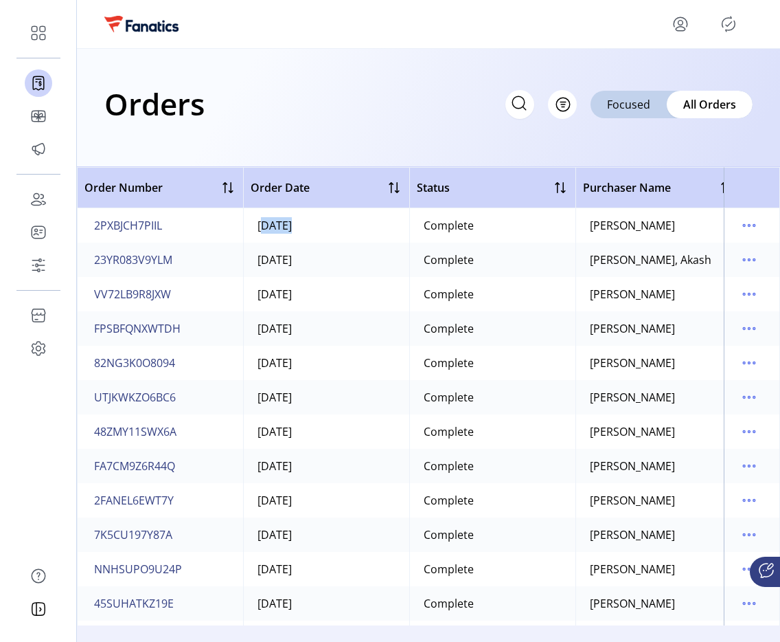
drag, startPoint x: 313, startPoint y: 219, endPoint x: 218, endPoint y: 221, distance: 95.5
click at [218, 221] on tr "2PXBJCH7PIIL Today Complete Hassan, Zachariah zachh7813@yahoo.com Virtual Fanat…" at bounding box center [687, 225] width 1220 height 34
click at [145, 266] on span "23YR083V9YLM" at bounding box center [133, 259] width 78 height 16
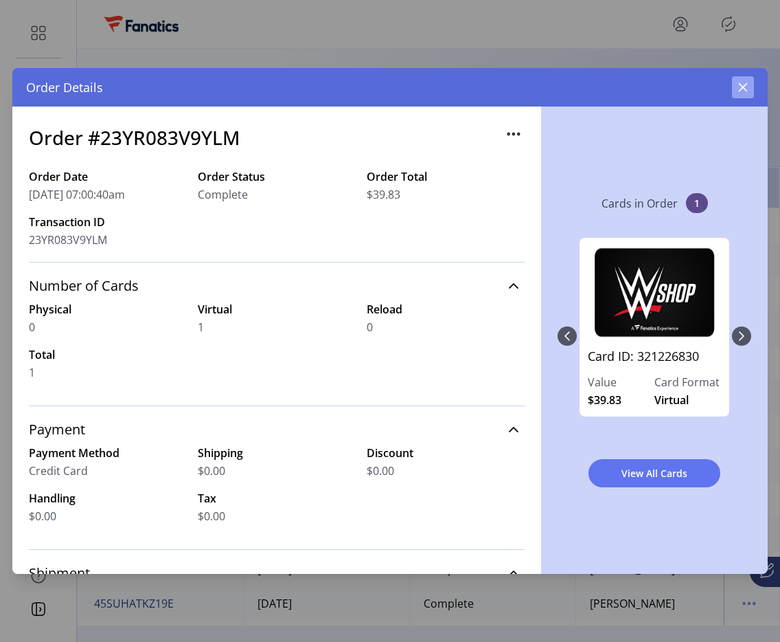
click at [736, 89] on button "button" at bounding box center [743, 87] width 22 height 22
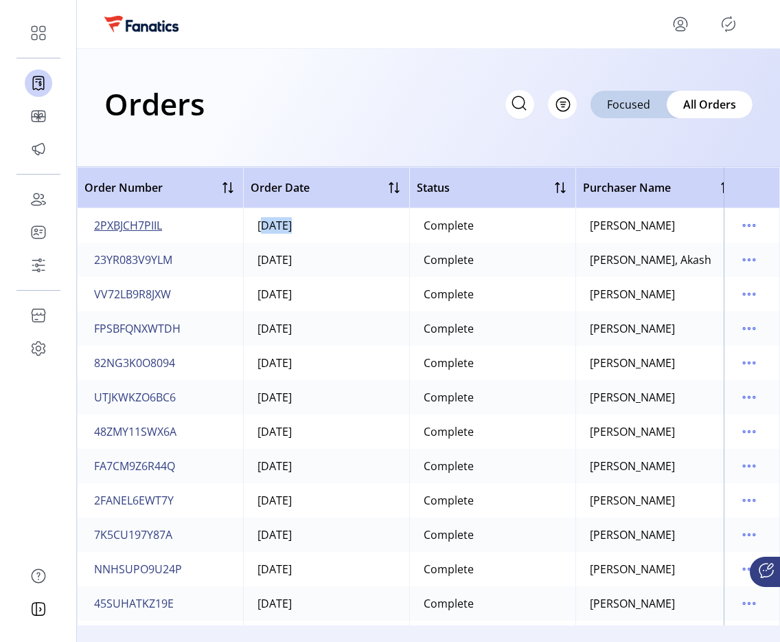
click at [144, 224] on span "2PXBJCH7PIIL" at bounding box center [128, 225] width 68 height 16
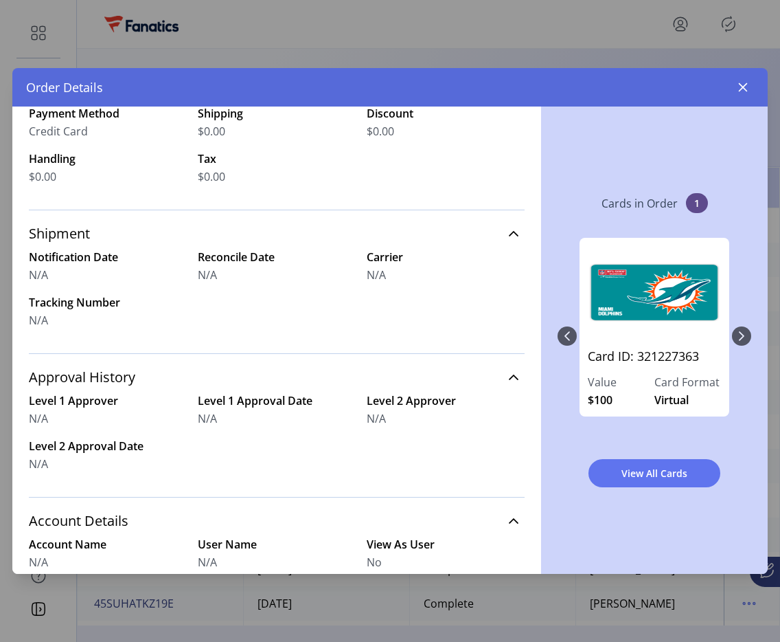
scroll to position [333, 0]
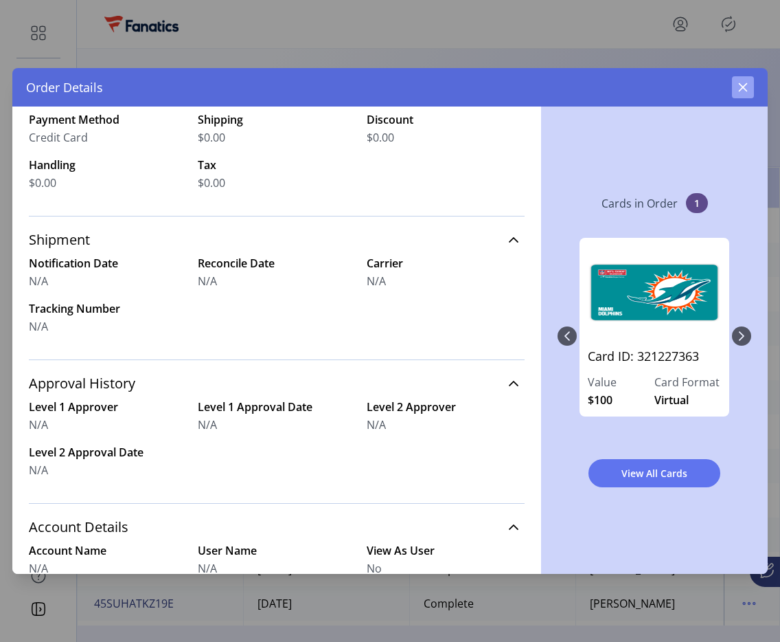
click at [743, 82] on icon "button" at bounding box center [743, 87] width 11 height 11
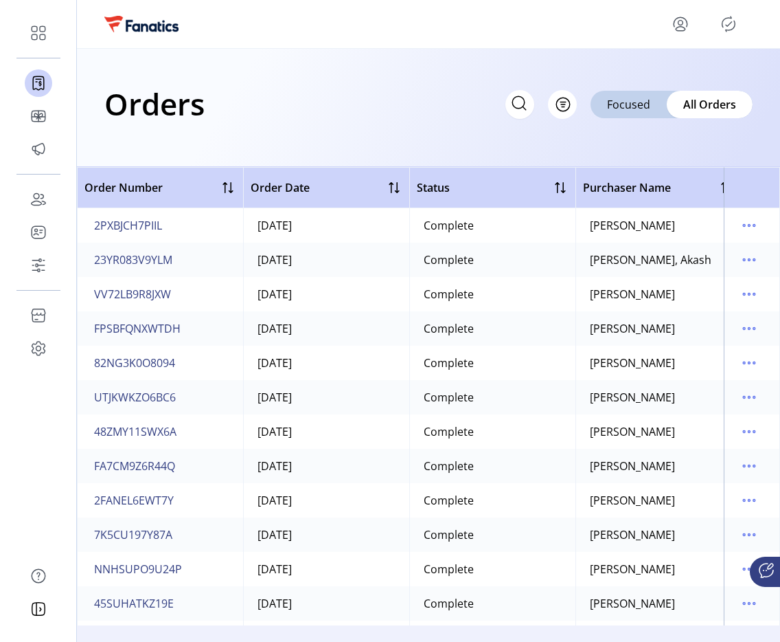
click at [398, 253] on td "[DATE]" at bounding box center [326, 259] width 166 height 34
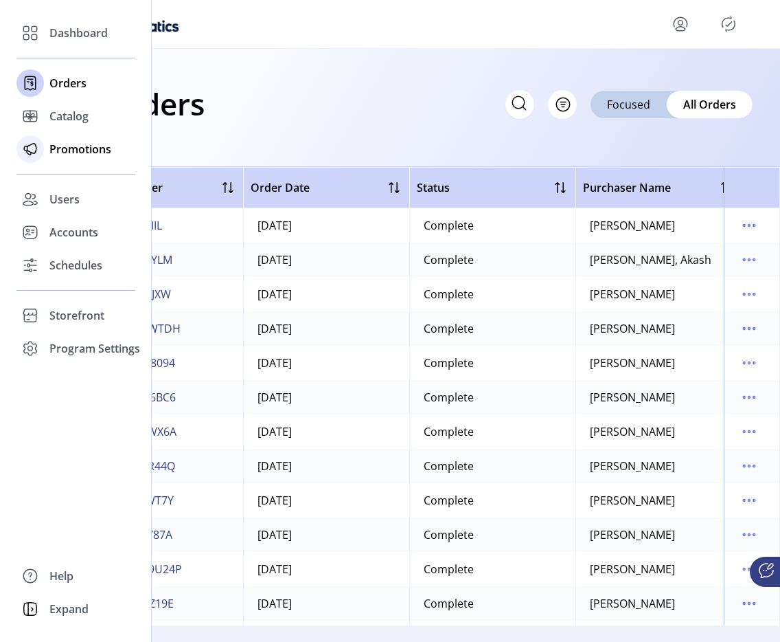
click at [45, 145] on div "Promotions" at bounding box center [75, 149] width 119 height 33
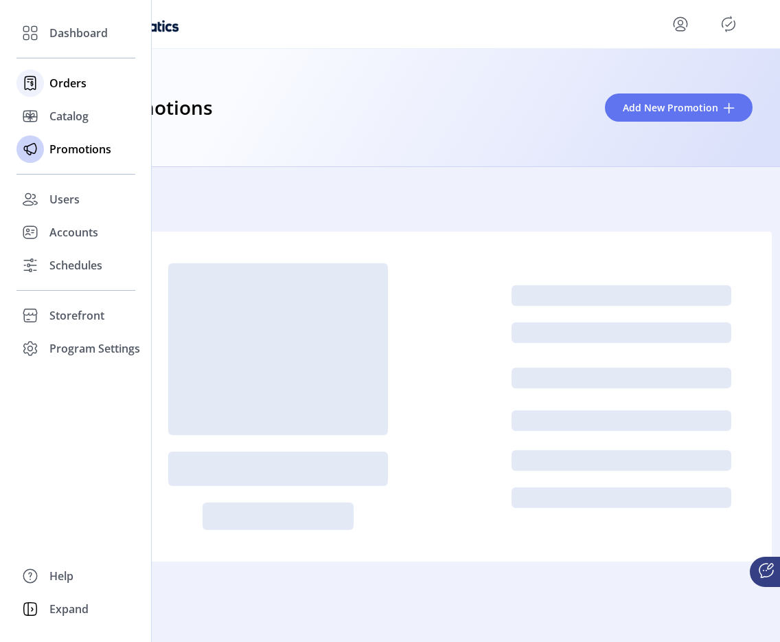
click at [75, 76] on span "Orders" at bounding box center [67, 83] width 37 height 16
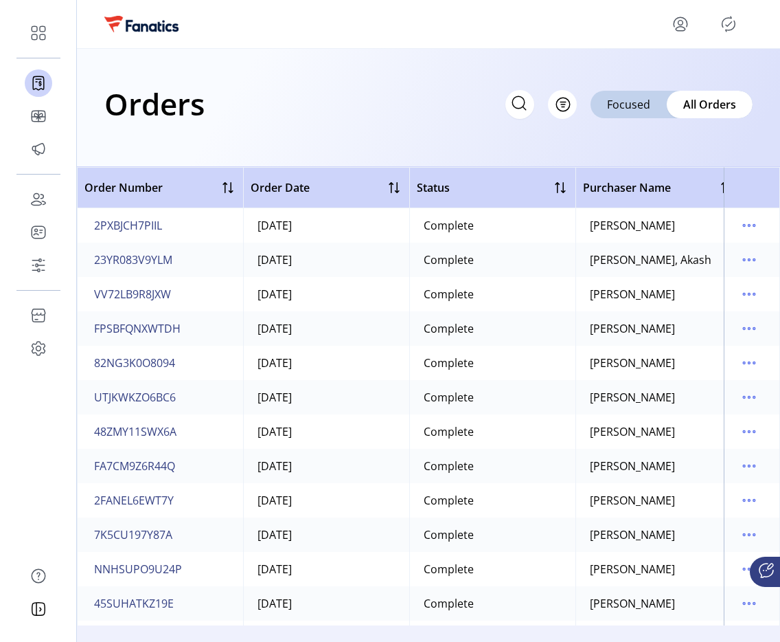
click at [677, 27] on icon "menu" at bounding box center [681, 29] width 10 height 4
click at [638, 81] on span "Sign Out" at bounding box center [631, 78] width 103 height 11
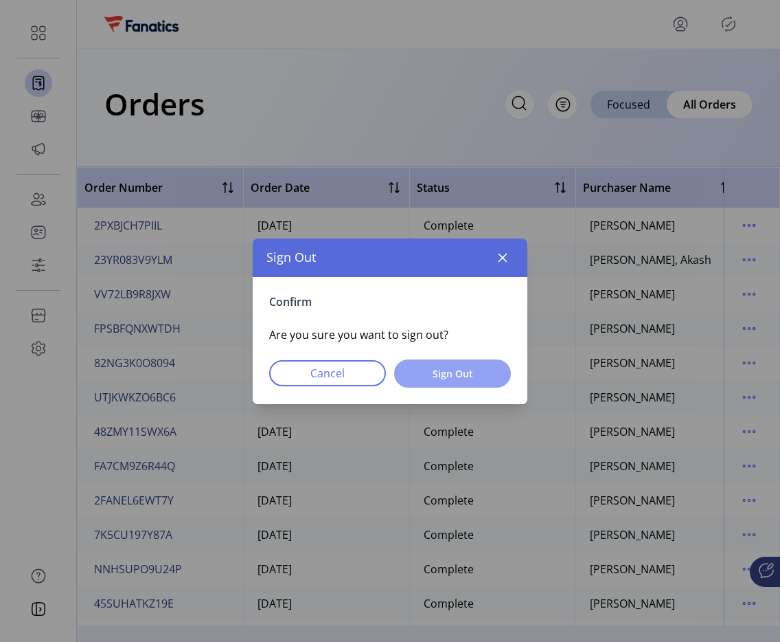
click at [450, 383] on button "Sign Out" at bounding box center [452, 373] width 117 height 28
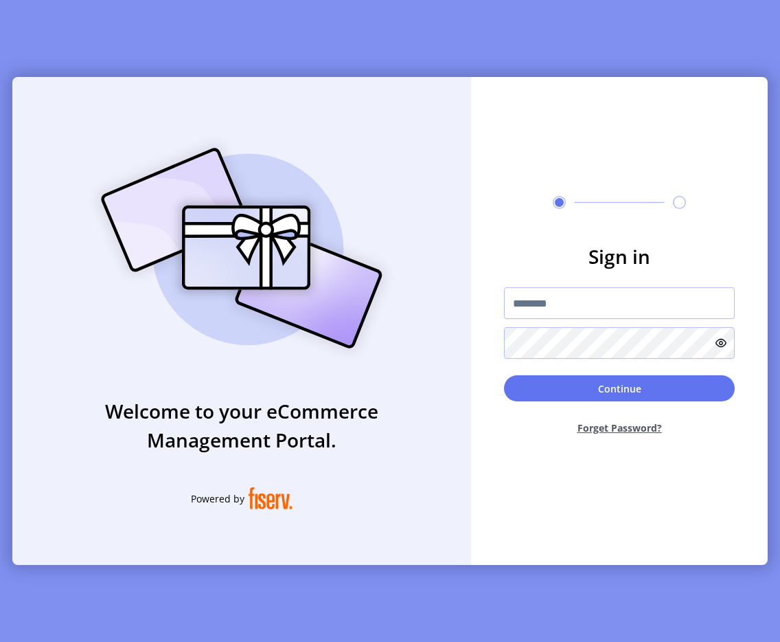
click at [495, 262] on form "Sign in Continue Forget Password?" at bounding box center [619, 344] width 297 height 204
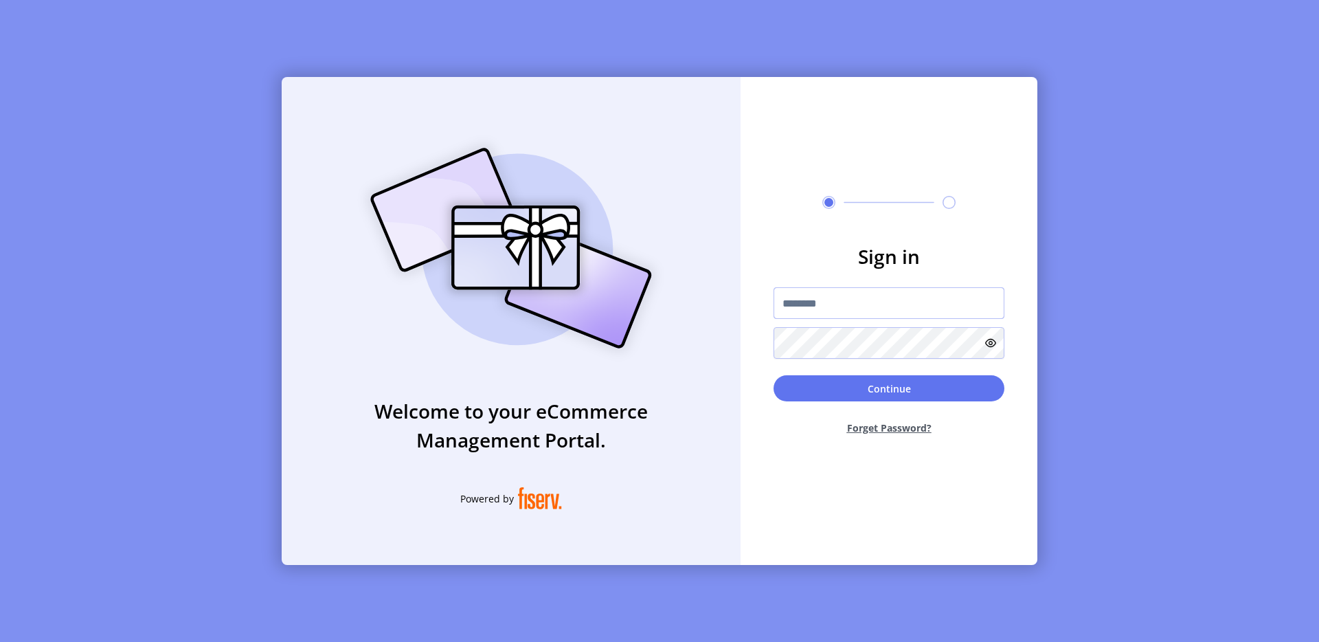
click at [798, 302] on input "text" at bounding box center [889, 303] width 231 height 32
click at [623, 373] on div "Welcome to your eCommerce Management Portal. Powered by" at bounding box center [511, 321] width 459 height 488
